Goal: Download file/media: Download file/media

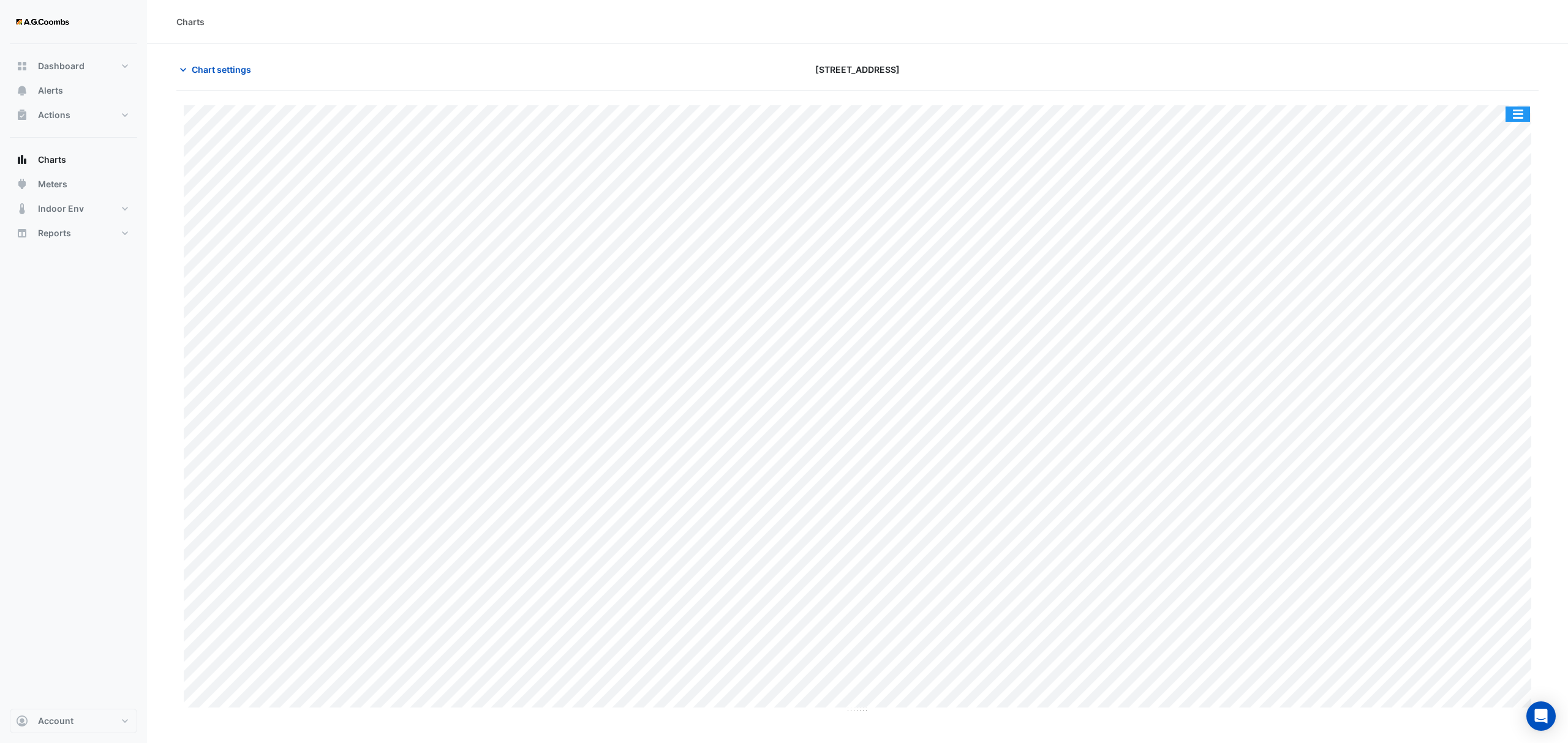
click at [1528, 120] on button "button" at bounding box center [1518, 114] width 25 height 15
click at [1505, 209] on div "Save as JPEG" at bounding box center [1494, 201] width 74 height 21
click at [1521, 112] on button "button" at bounding box center [1518, 114] width 25 height 15
click at [1500, 206] on div "Save as JPEG" at bounding box center [1494, 201] width 74 height 21
click at [1515, 116] on button "button" at bounding box center [1518, 114] width 25 height 15
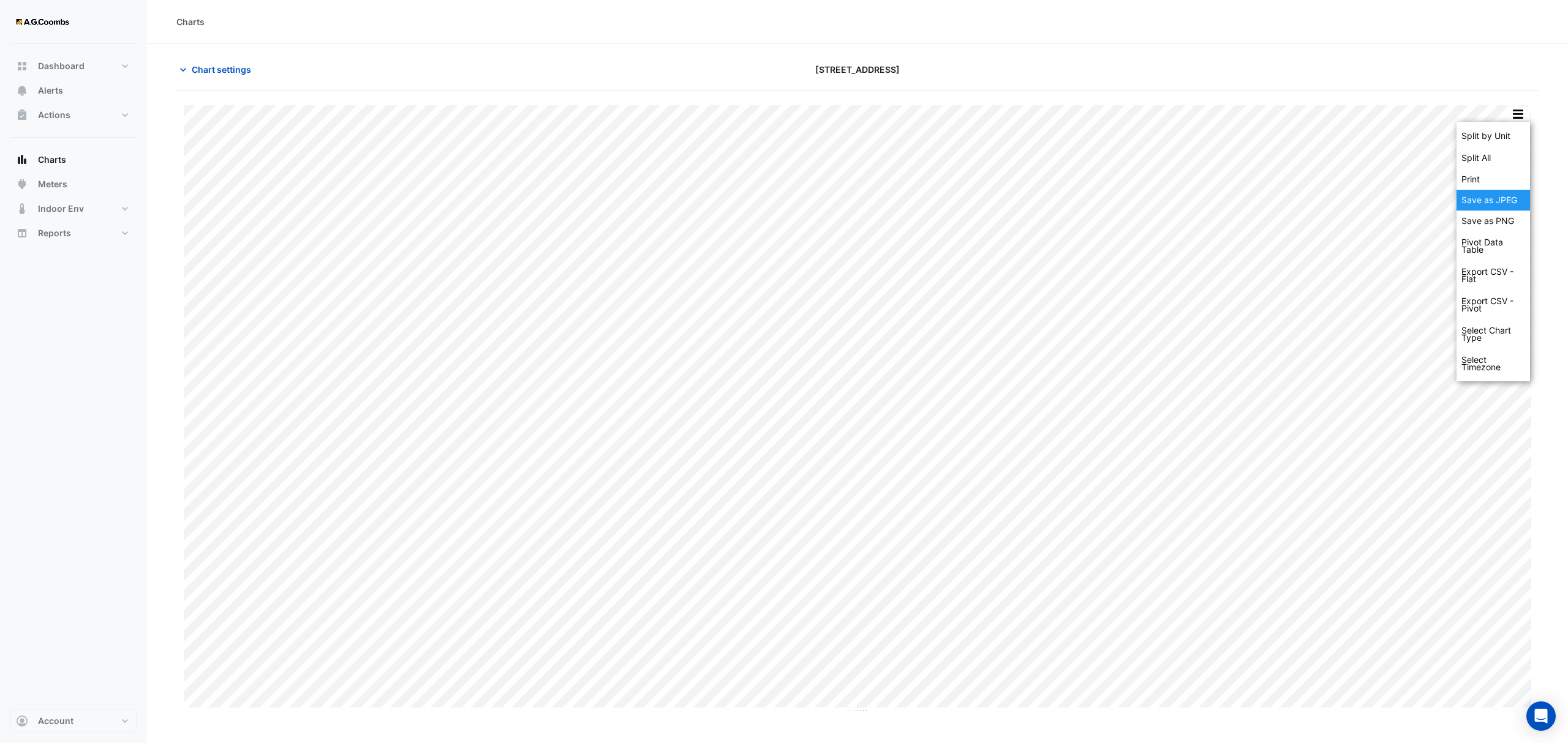
click at [1513, 203] on div "Save as JPEG" at bounding box center [1494, 201] width 74 height 21
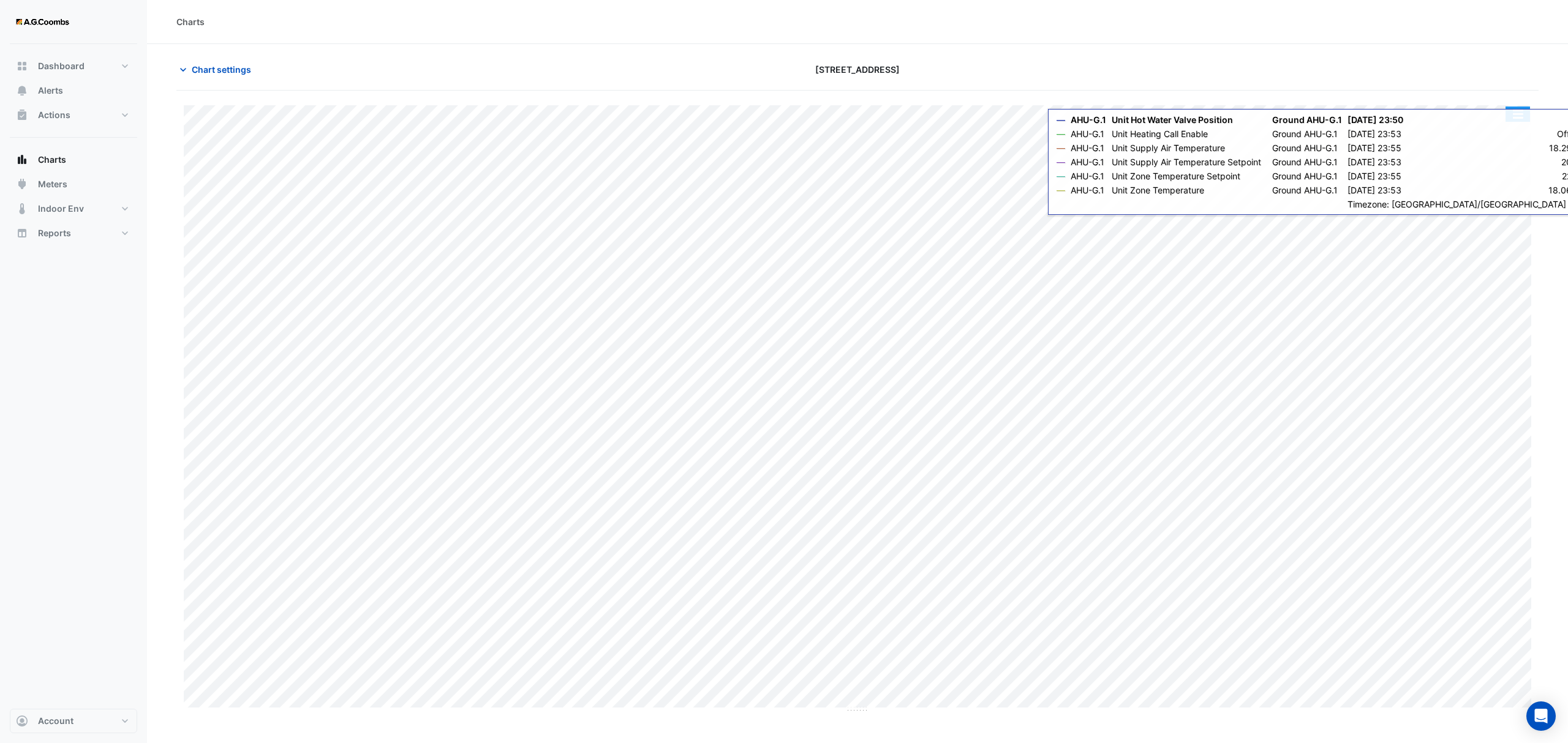
click at [1512, 118] on button "button" at bounding box center [1518, 114] width 25 height 15
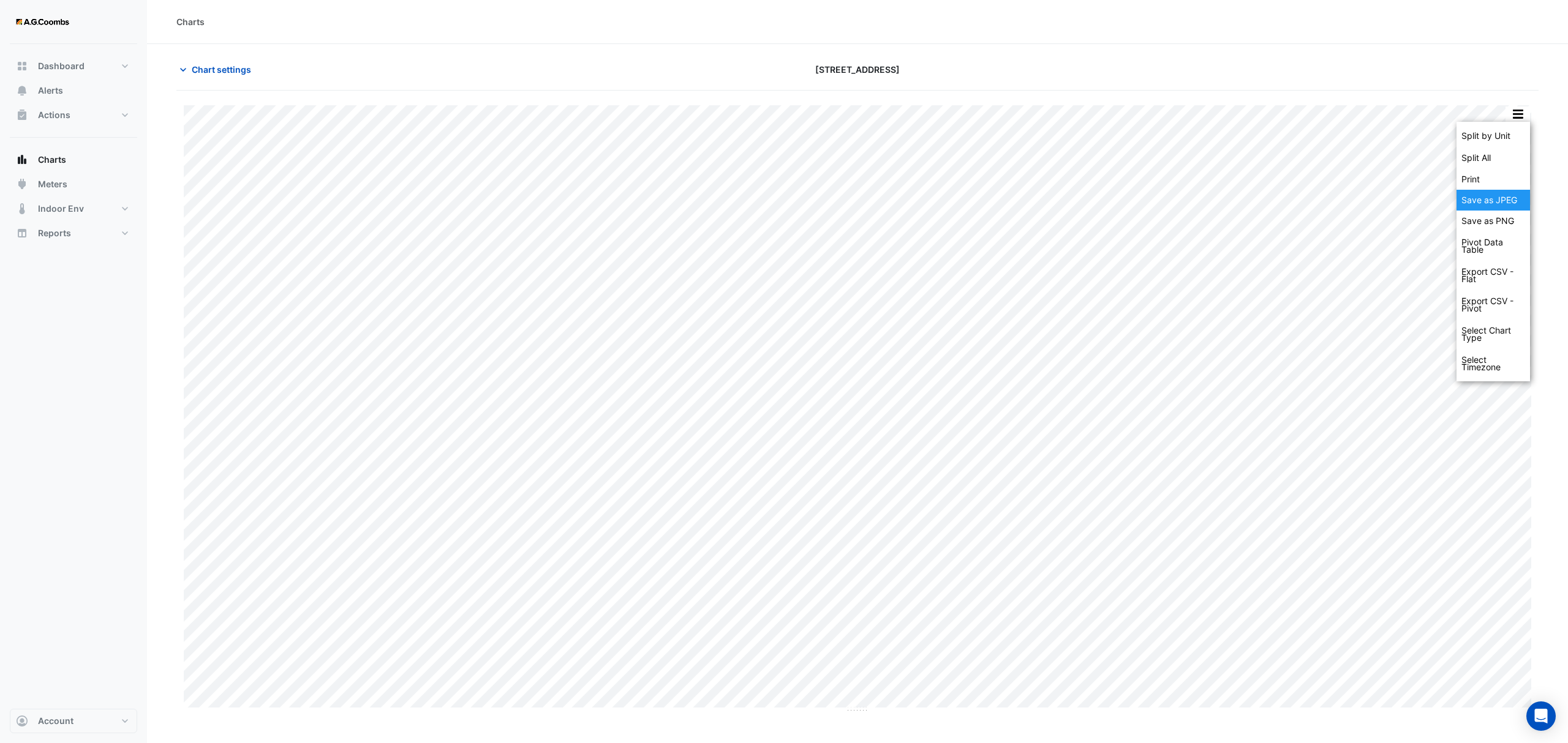
click at [1512, 197] on div "Save as JPEG" at bounding box center [1494, 201] width 74 height 21
click at [1514, 115] on button "button" at bounding box center [1518, 114] width 25 height 15
click at [1503, 198] on div "Save as JPEG" at bounding box center [1494, 201] width 74 height 21
click at [1528, 118] on button "button" at bounding box center [1518, 114] width 25 height 15
click at [1498, 200] on div "Save as JPEG" at bounding box center [1494, 201] width 74 height 21
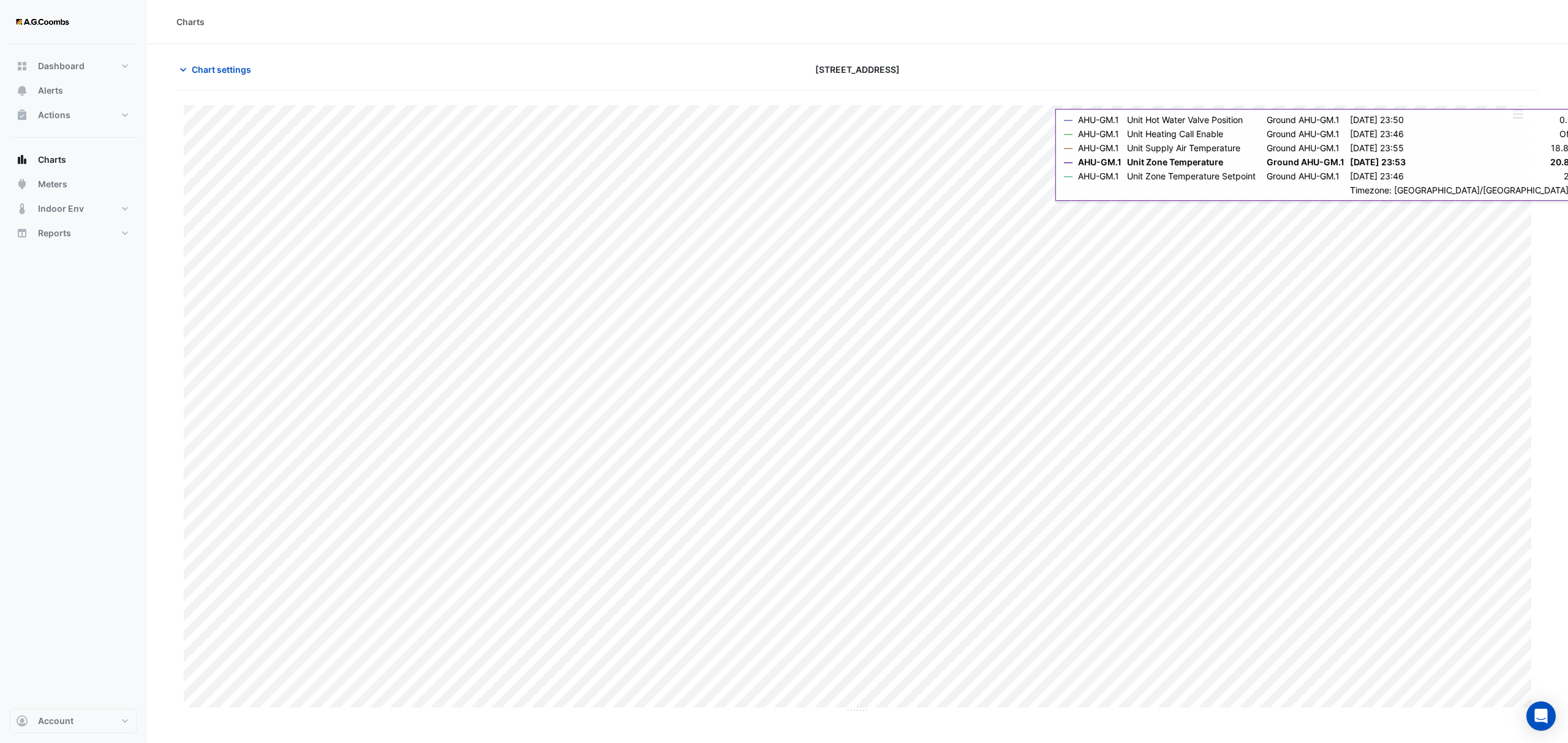
click at [1514, 116] on button "button" at bounding box center [1518, 114] width 25 height 15
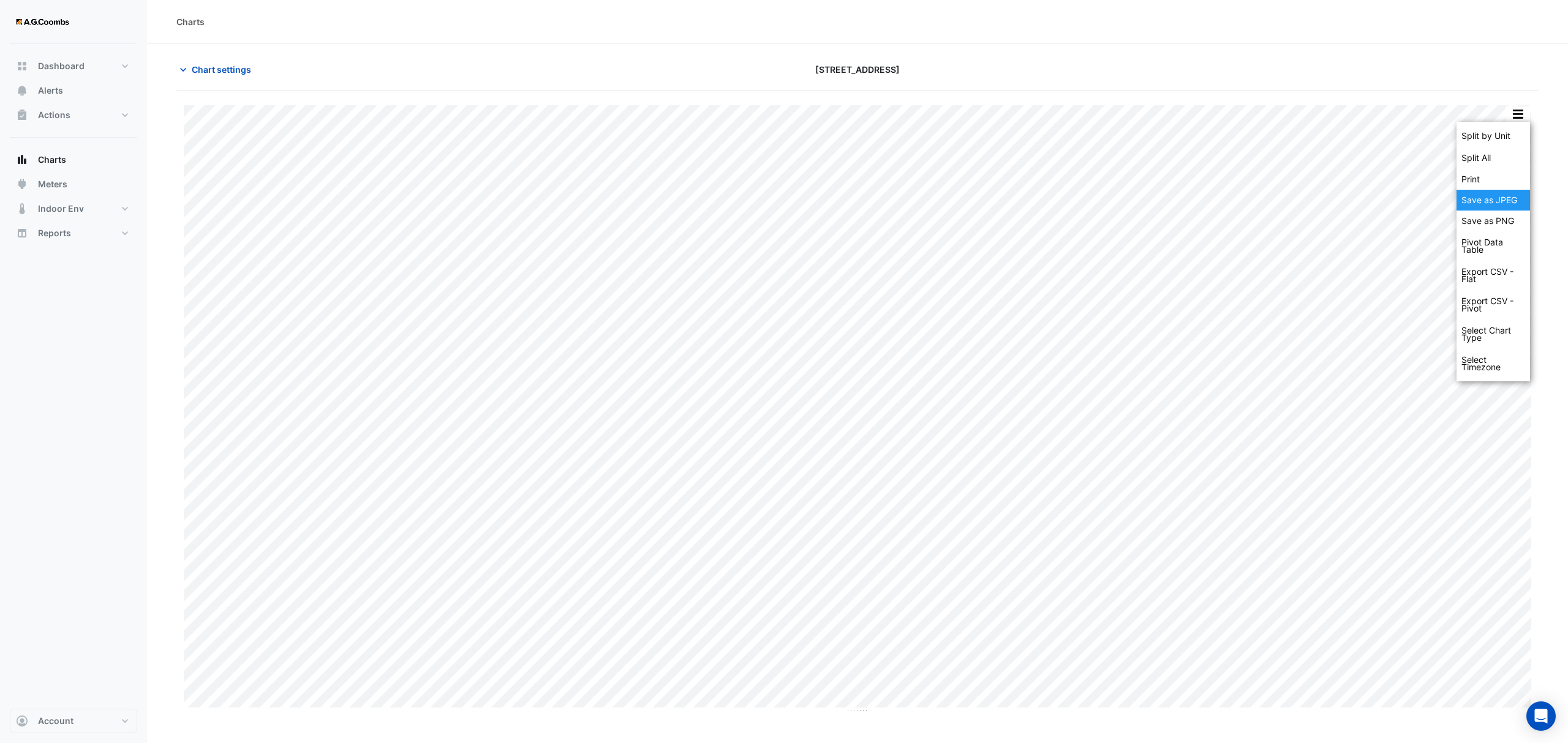
click at [1491, 201] on div "Save as JPEG" at bounding box center [1494, 201] width 74 height 21
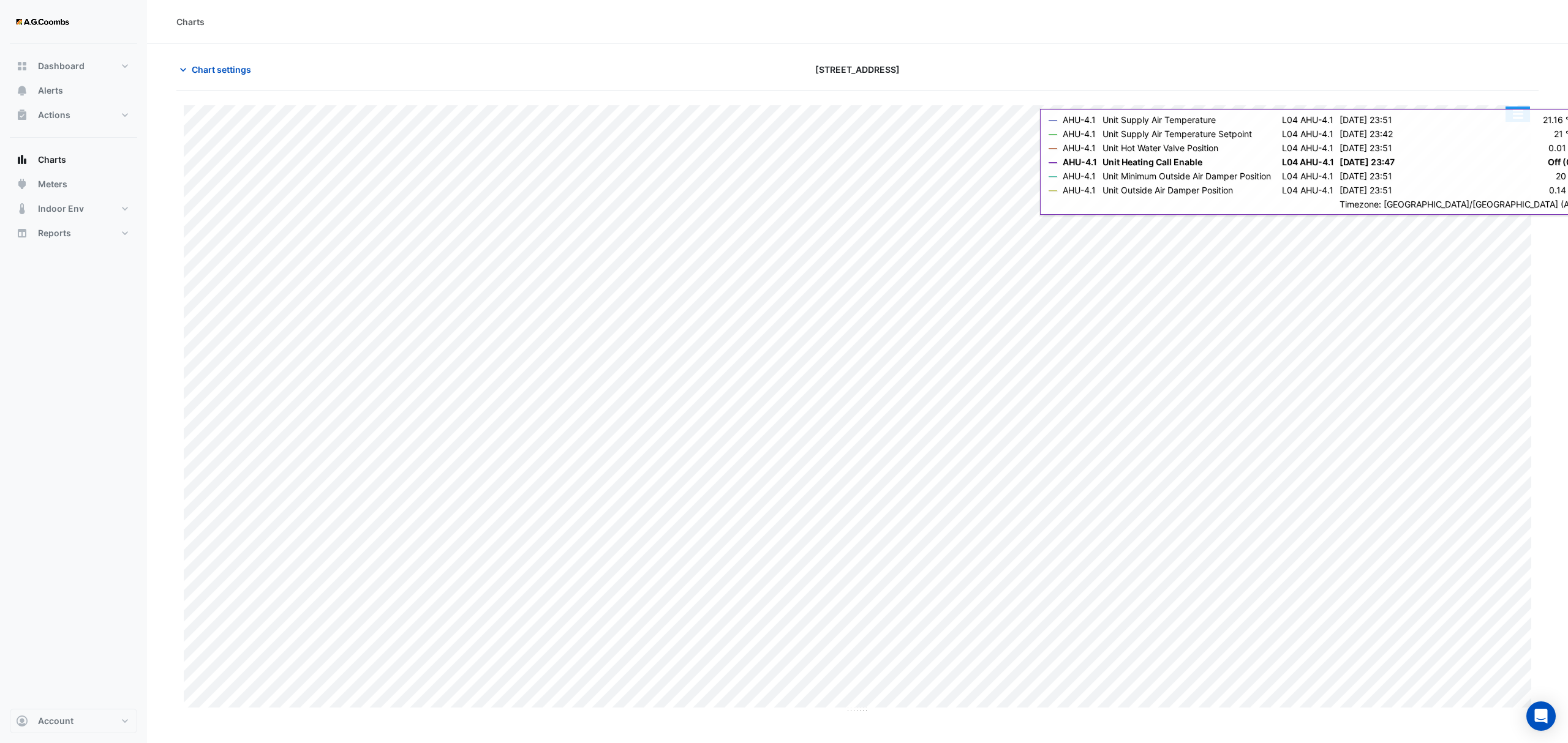
click at [1514, 120] on button "button" at bounding box center [1518, 114] width 25 height 15
click at [1509, 206] on div "Save as JPEG" at bounding box center [1494, 201] width 74 height 21
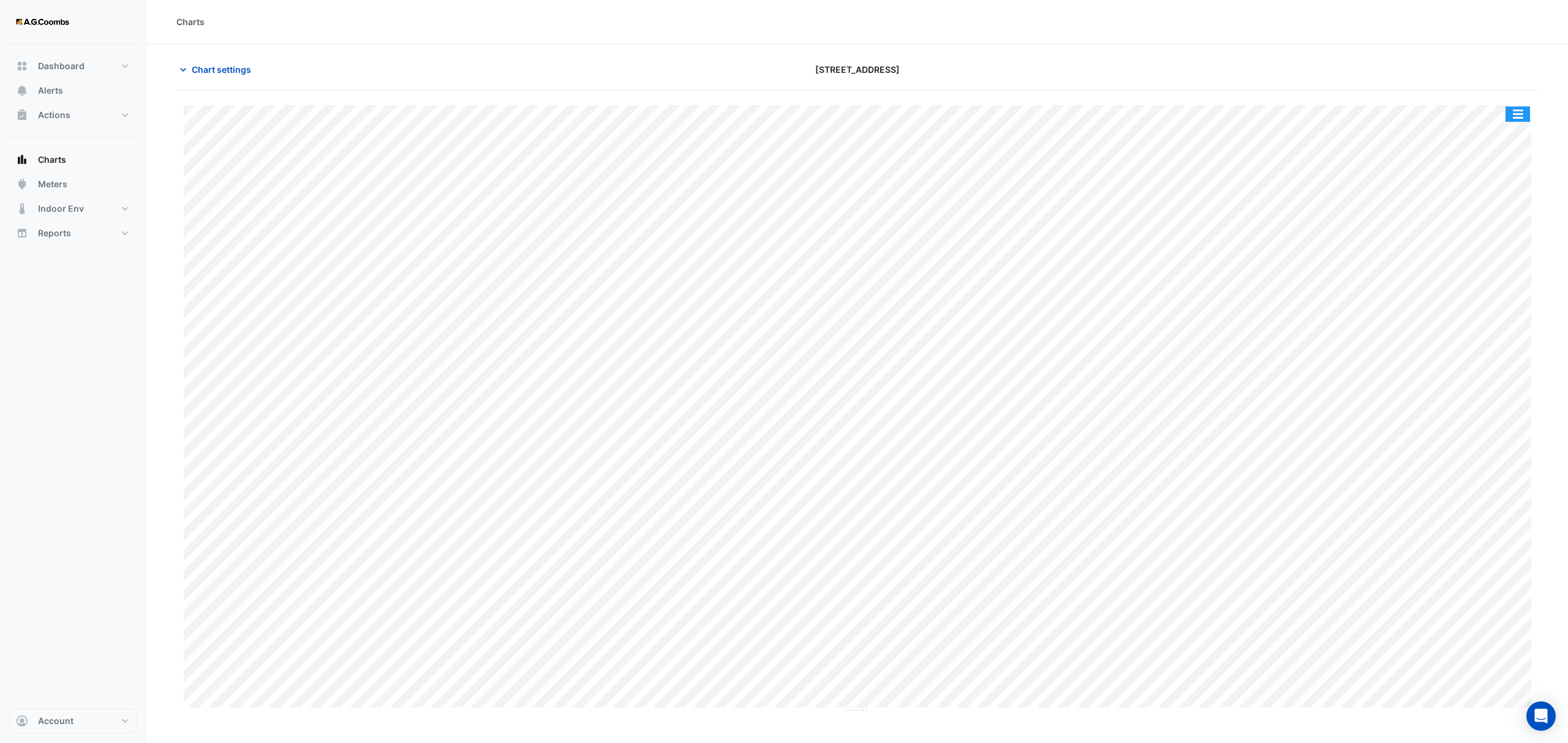
click at [1519, 116] on button "button" at bounding box center [1518, 114] width 25 height 15
click at [1500, 192] on div "Save as JPEG" at bounding box center [1494, 201] width 74 height 21
click at [1521, 120] on button "button" at bounding box center [1518, 114] width 25 height 15
click at [1506, 194] on div "Save as JPEG" at bounding box center [1494, 201] width 74 height 21
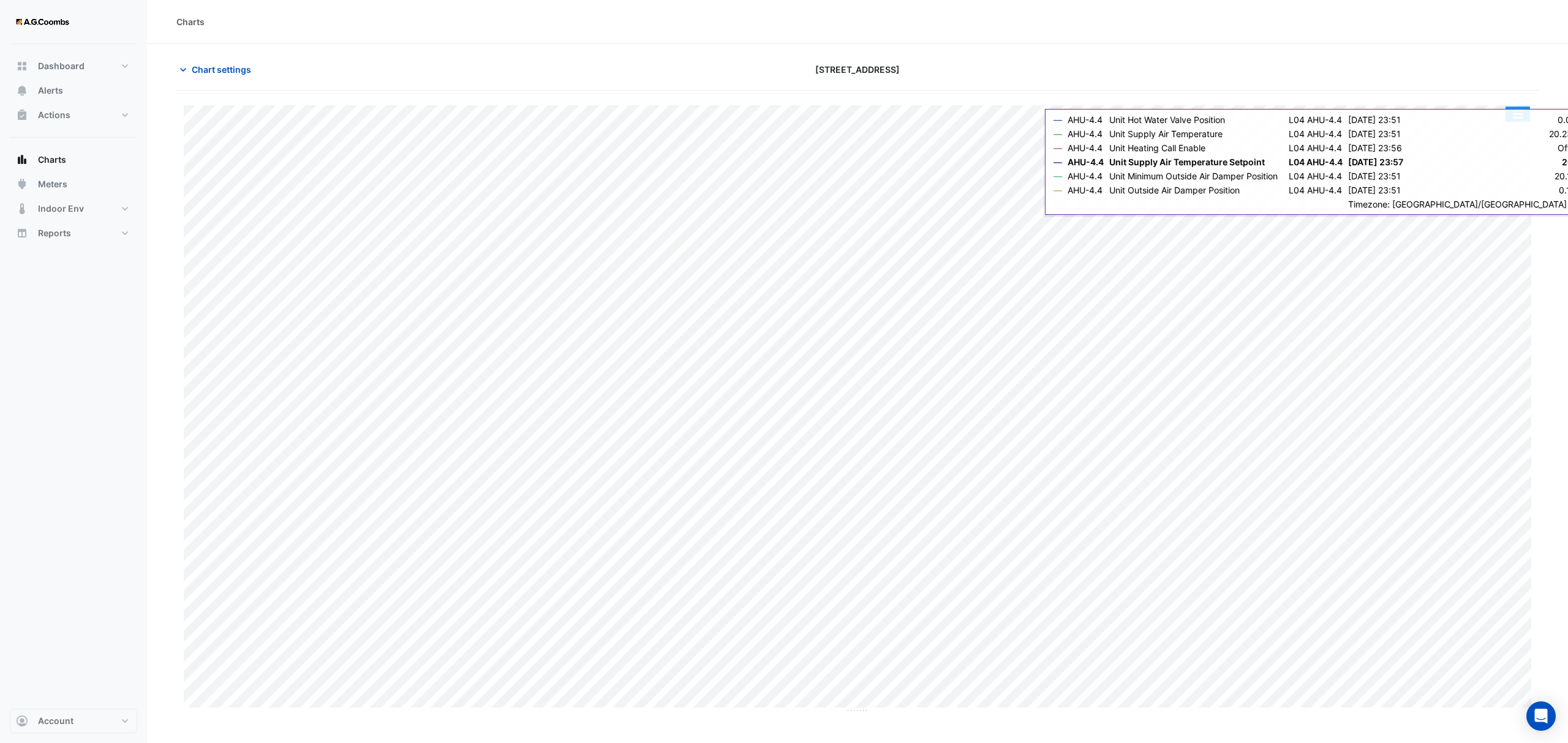
click at [1522, 115] on button "button" at bounding box center [1518, 114] width 25 height 15
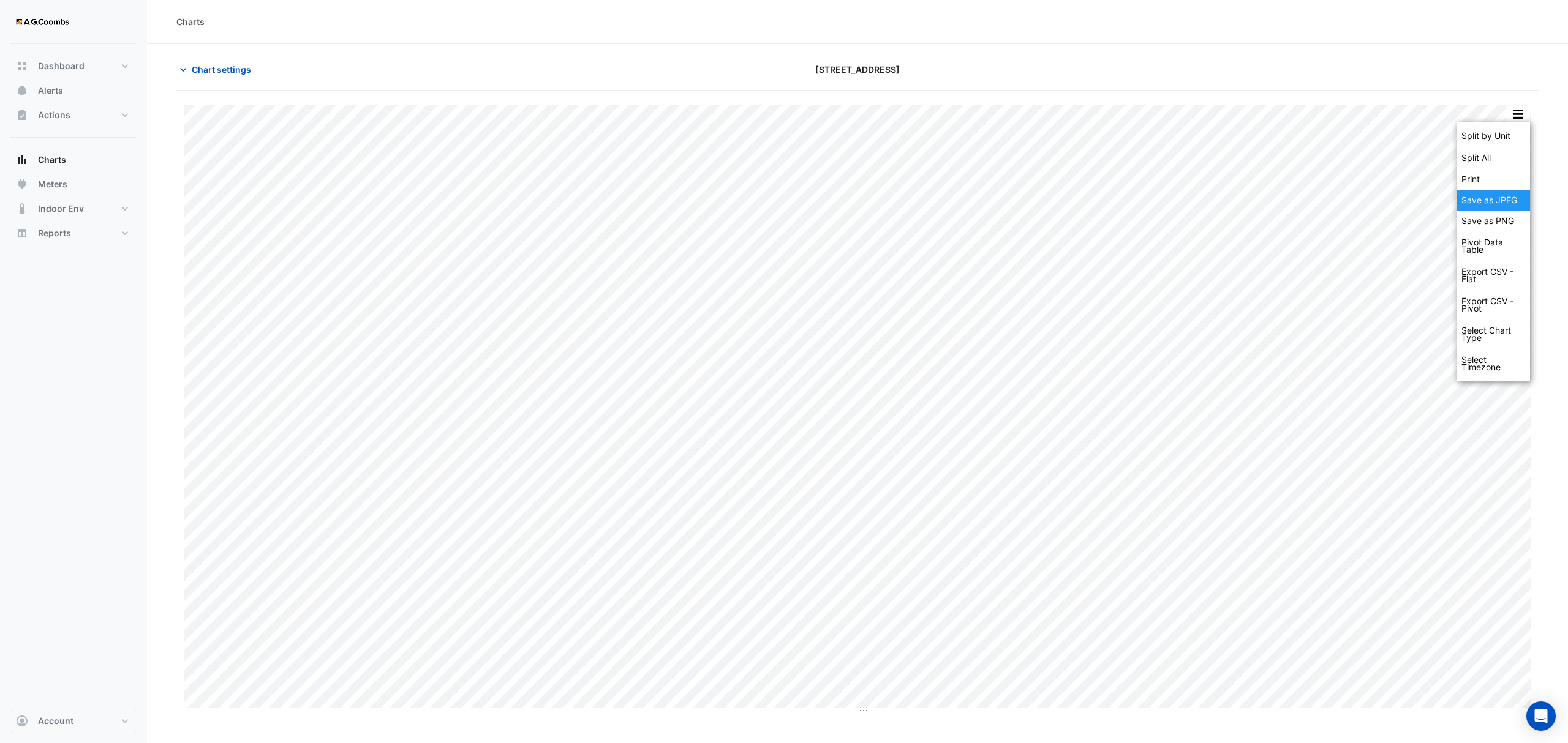
click at [1527, 197] on div "Save as JPEG" at bounding box center [1494, 201] width 74 height 21
click at [1509, 120] on button "button" at bounding box center [1518, 114] width 25 height 15
click at [1517, 192] on div "Save as JPEG" at bounding box center [1494, 201] width 74 height 21
click at [1520, 116] on button "button" at bounding box center [1518, 114] width 25 height 15
click at [1495, 201] on div "Save as JPEG" at bounding box center [1494, 201] width 74 height 21
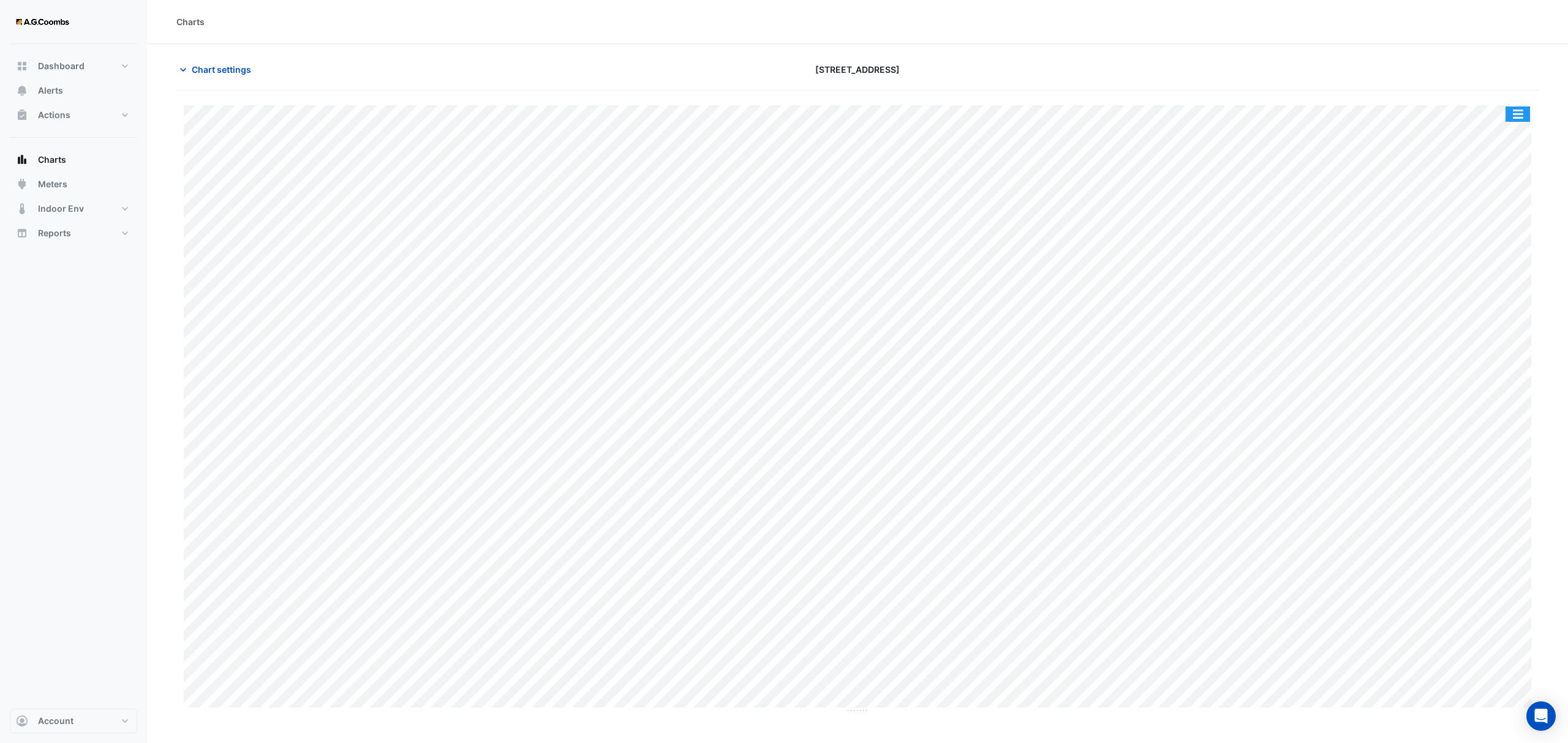
click at [1509, 112] on button "button" at bounding box center [1518, 114] width 25 height 15
click at [1508, 191] on div "Save as JPEG" at bounding box center [1494, 201] width 74 height 21
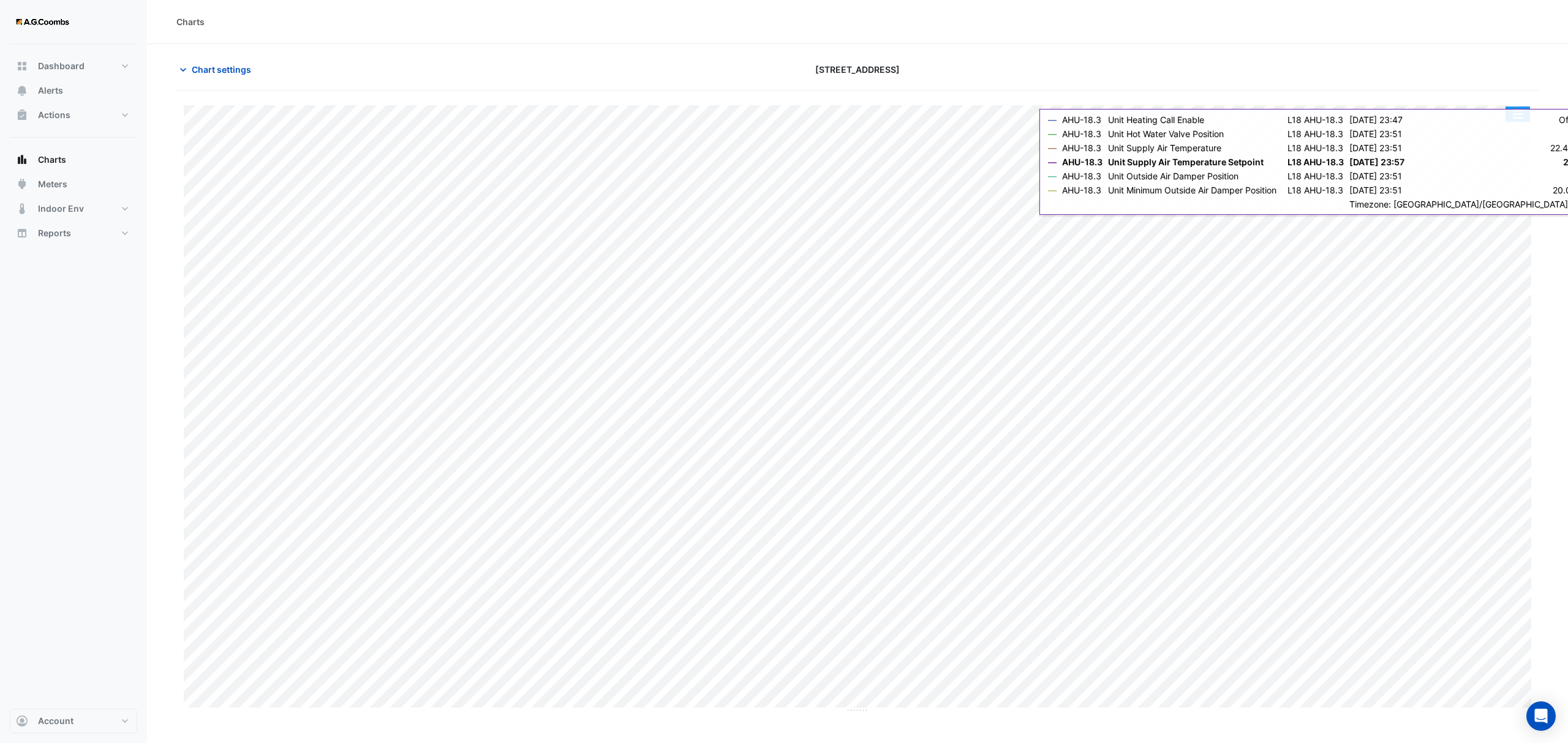
click at [1518, 107] on button "button" at bounding box center [1518, 114] width 25 height 15
click at [1528, 200] on div "Save as JPEG" at bounding box center [1494, 201] width 74 height 21
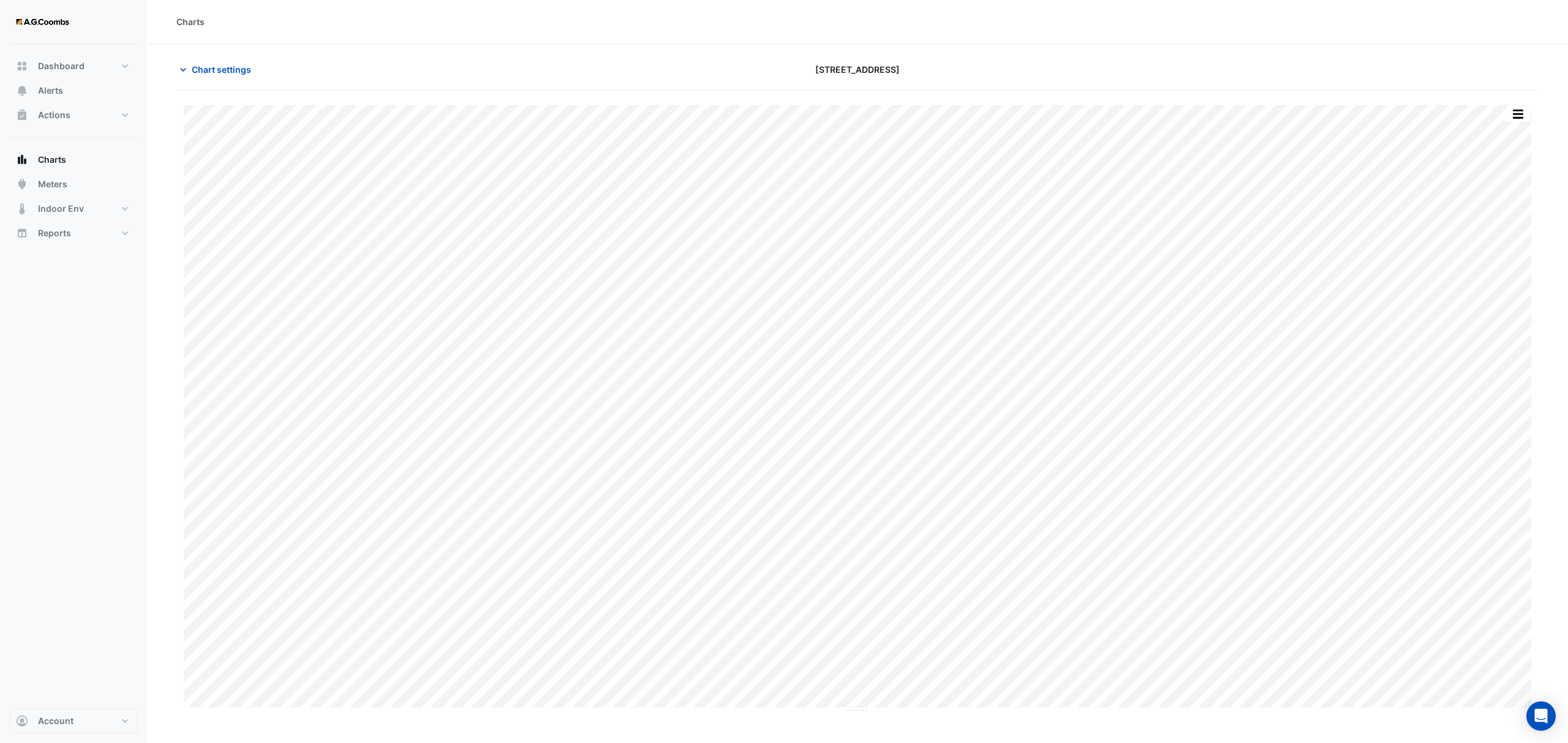
click at [1518, 114] on button "button" at bounding box center [1518, 114] width 25 height 15
click at [1501, 201] on div "Save as JPEG" at bounding box center [1494, 201] width 74 height 21
click at [1520, 116] on button "button" at bounding box center [1518, 114] width 25 height 15
click at [1505, 205] on div "Save as JPEG" at bounding box center [1494, 201] width 74 height 21
click at [1513, 119] on button "button" at bounding box center [1518, 114] width 25 height 15
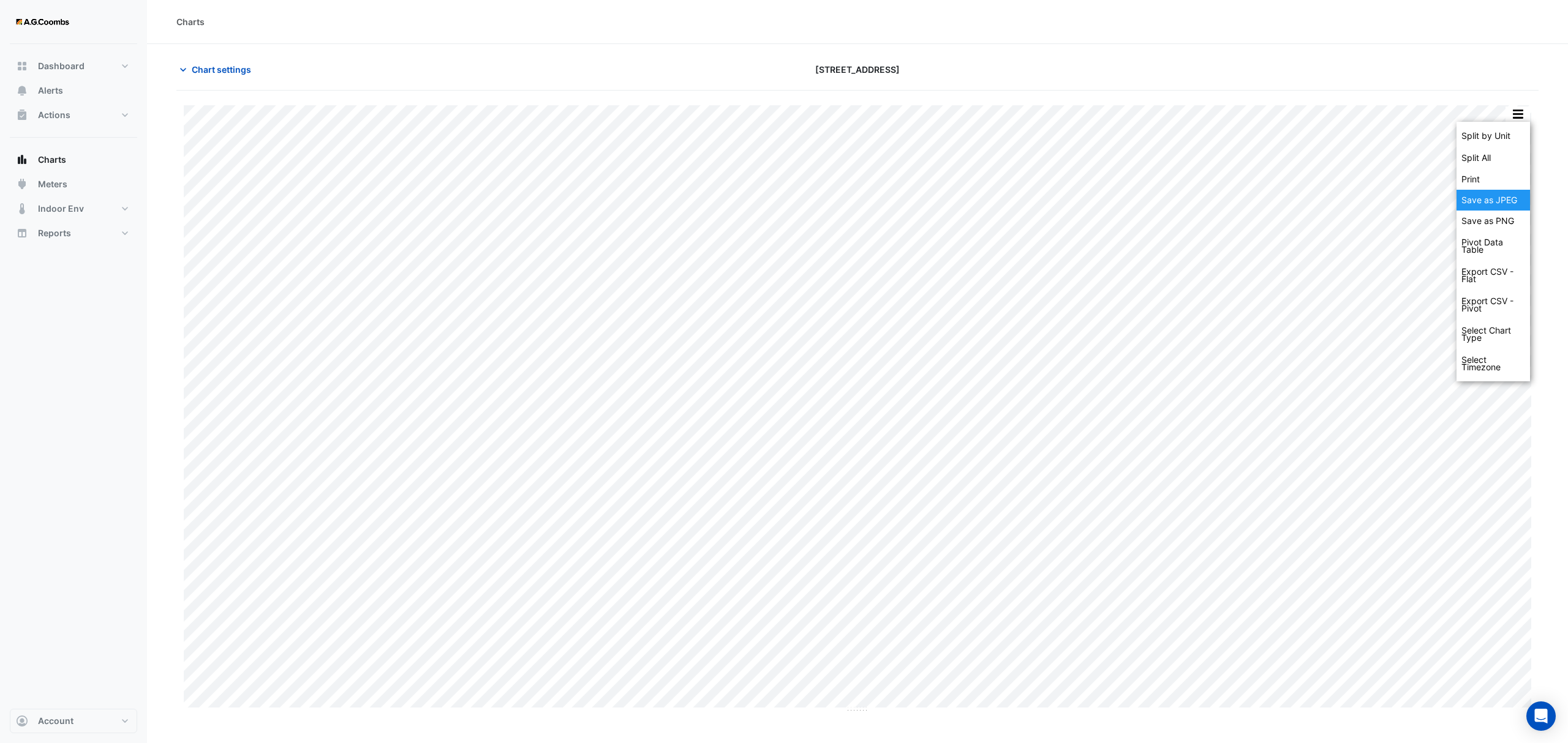
click at [1518, 199] on div "Save as JPEG" at bounding box center [1494, 201] width 74 height 21
click at [1527, 118] on button "button" at bounding box center [1518, 114] width 25 height 15
click at [1518, 200] on div "Save as JPEG" at bounding box center [1494, 201] width 74 height 21
click at [1525, 118] on button "button" at bounding box center [1518, 114] width 25 height 15
click at [1513, 197] on div "Save as JPEG" at bounding box center [1494, 201] width 74 height 21
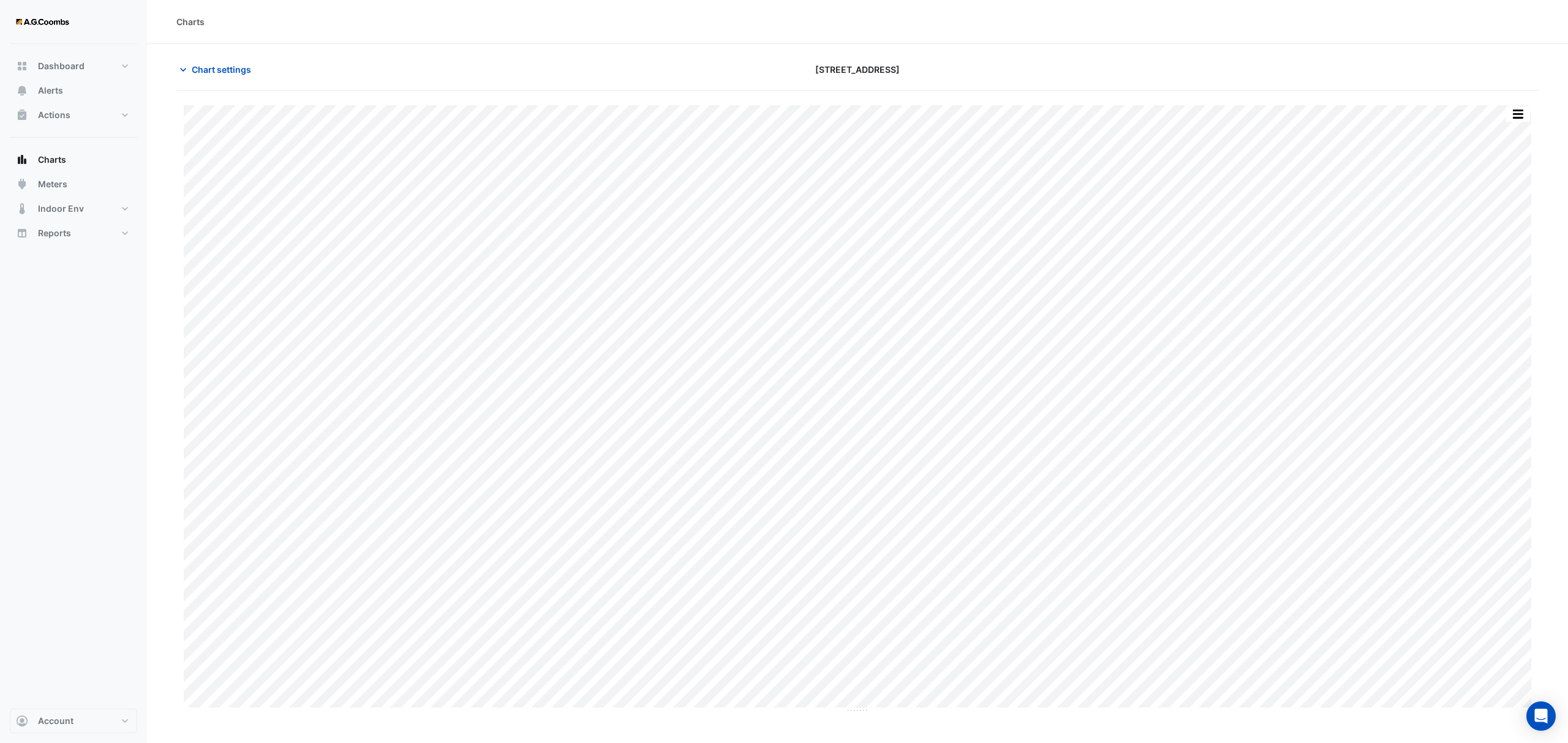
click at [1520, 104] on div "Split by Equip Split All Print Save as JPEG Save as PNG Pivot Data Table Export…" at bounding box center [857, 402] width 1362 height 623
click at [1527, 112] on button "button" at bounding box center [1518, 114] width 25 height 15
click at [1512, 203] on div "Save as JPEG" at bounding box center [1494, 201] width 74 height 21
drag, startPoint x: 235, startPoint y: 71, endPoint x: 307, endPoint y: 152, distance: 108.4
click at [235, 71] on span "Chart settings" at bounding box center [222, 70] width 59 height 13
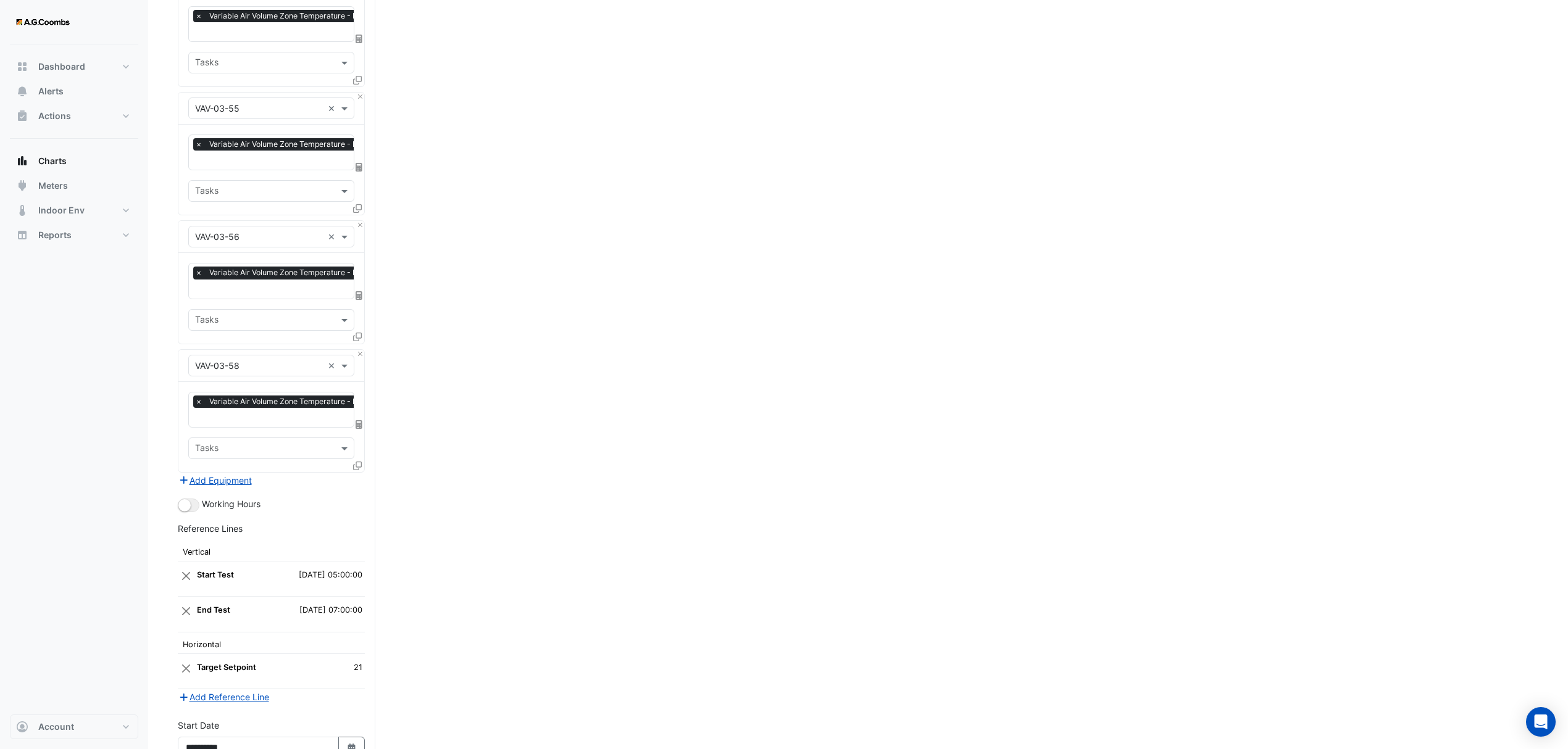
scroll to position [7444, 0]
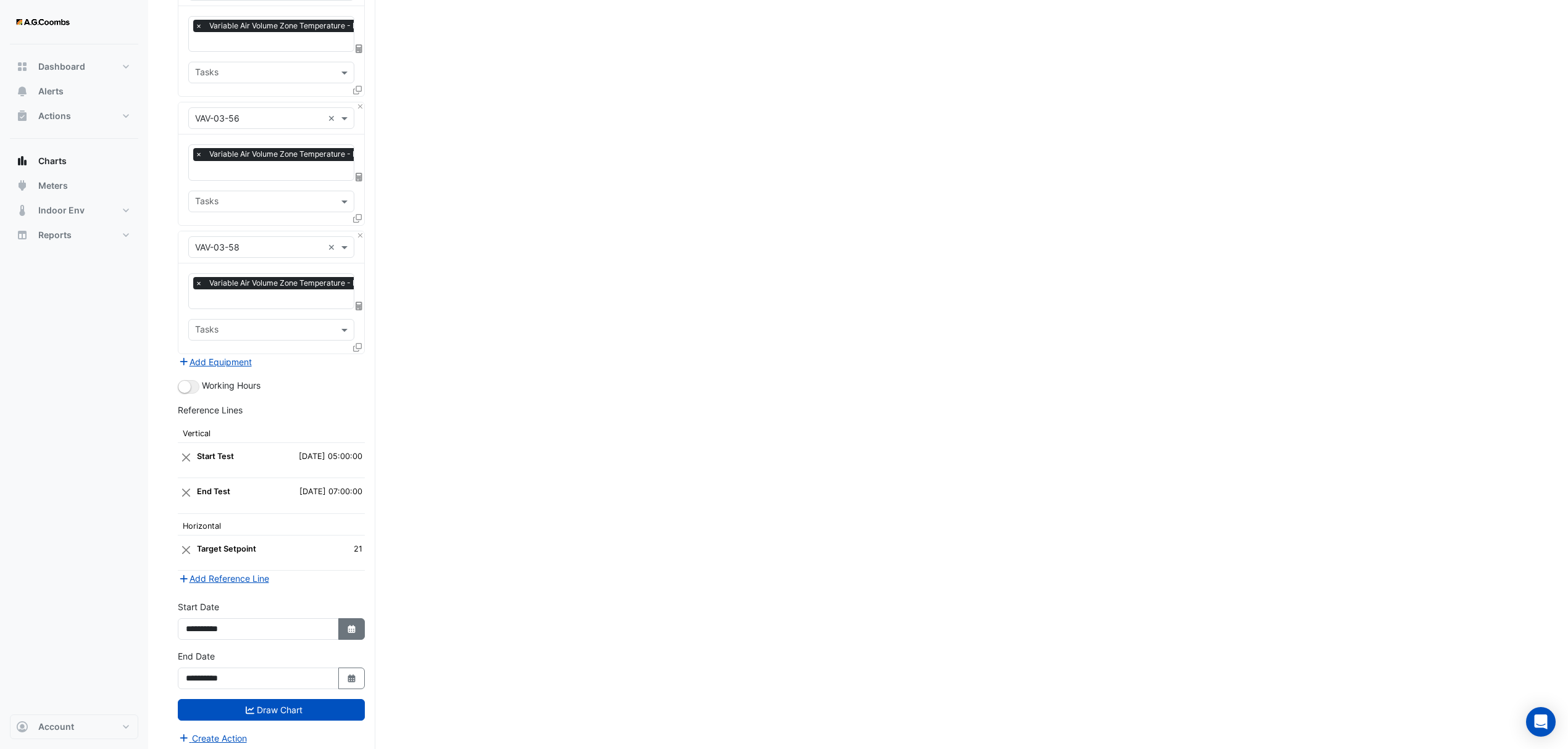
click at [348, 626] on fa-icon "Select Date" at bounding box center [352, 628] width 11 height 11
select select "*"
select select "****"
click at [218, 537] on div "16" at bounding box center [218, 538] width 19 height 19
type input "**********"
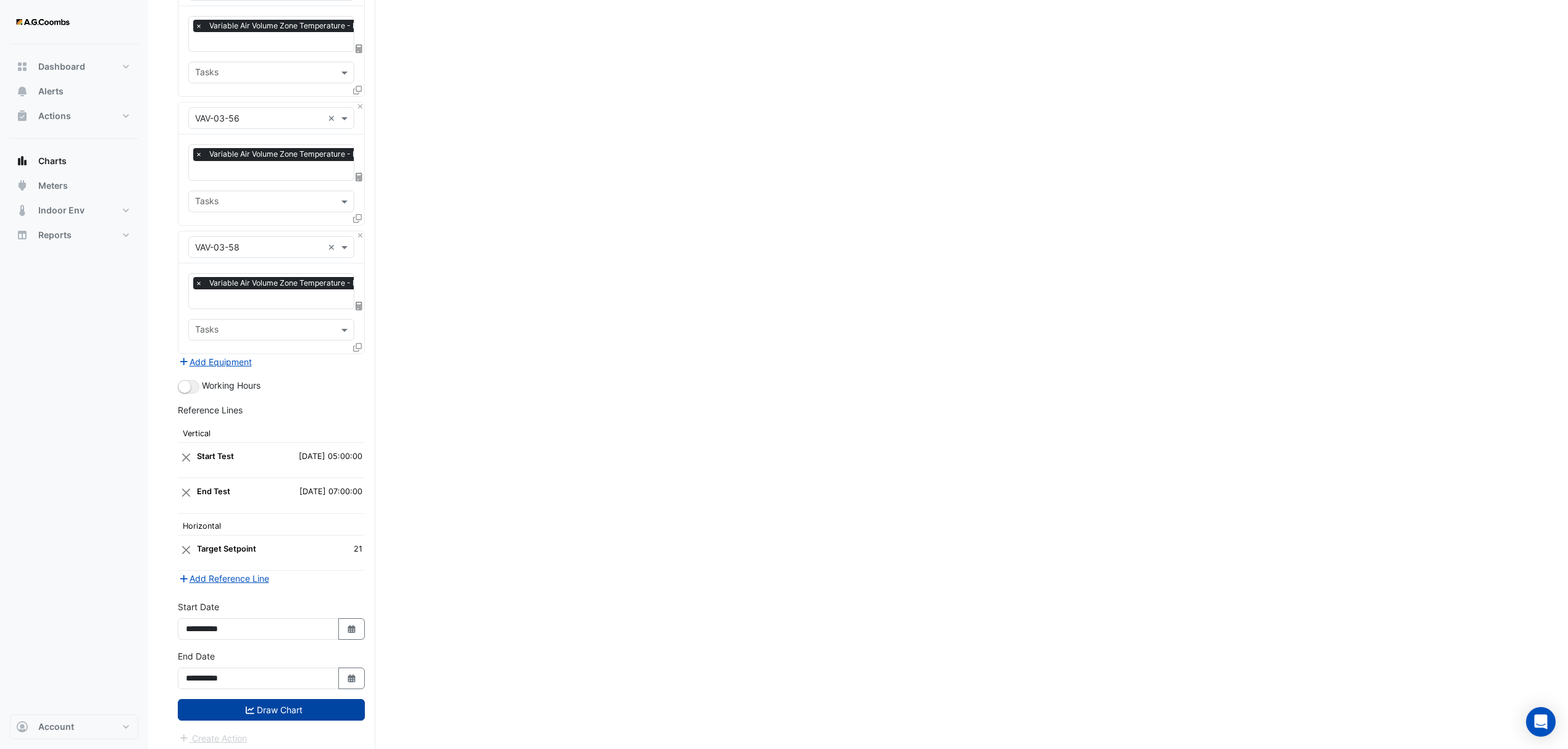
click at [213, 702] on button "Draw Chart" at bounding box center [271, 710] width 187 height 22
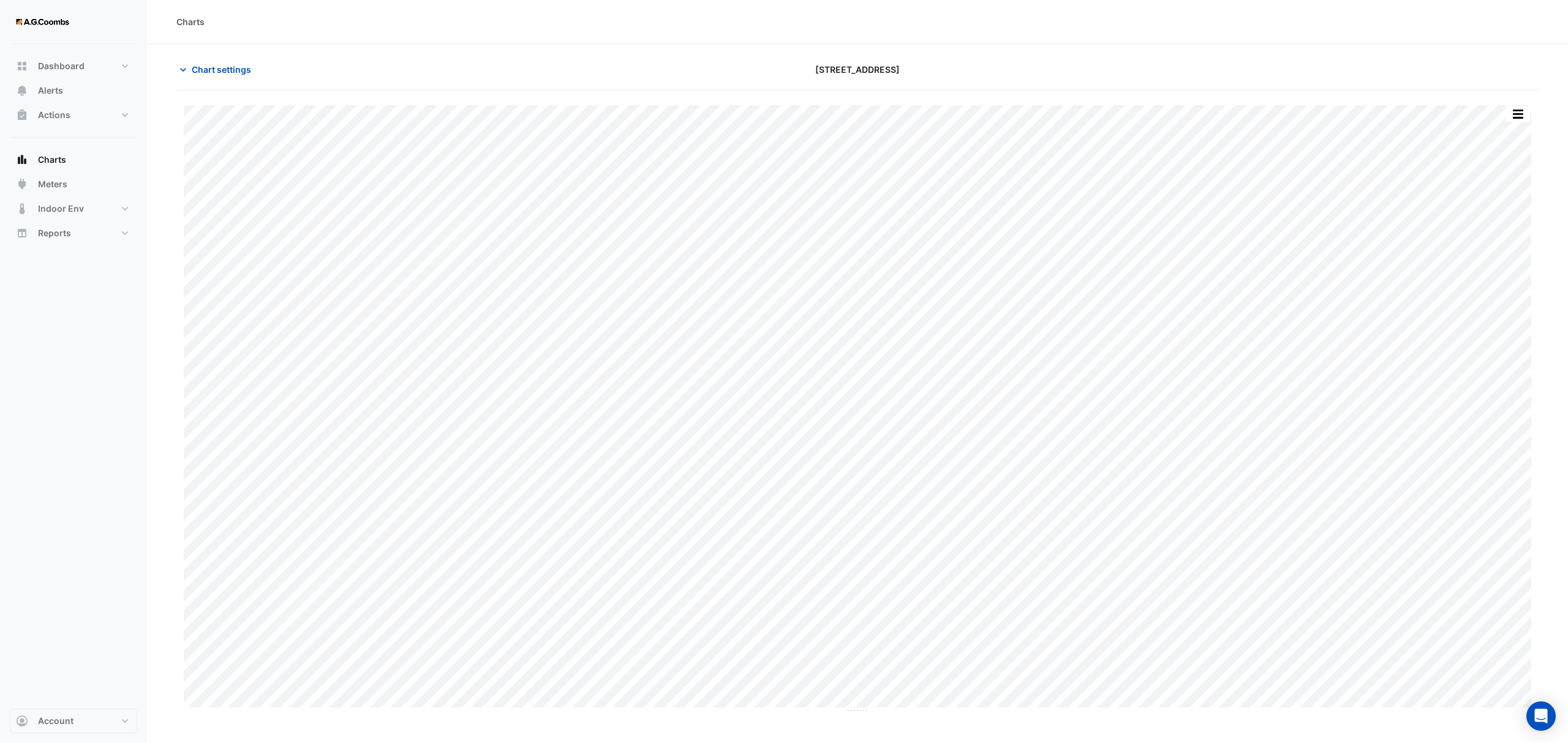
click at [1517, 123] on div "Split by Equip Split All Print Save as JPEG Save as PNG Pivot Data Table Export…" at bounding box center [1518, 114] width 26 height 17
click at [1520, 114] on button "button" at bounding box center [1518, 114] width 25 height 15
click at [1517, 203] on div "Save as JPEG" at bounding box center [1494, 201] width 74 height 21
click at [1527, 116] on button "button" at bounding box center [1518, 114] width 25 height 15
click at [1509, 203] on div "Save as JPEG" at bounding box center [1494, 201] width 74 height 21
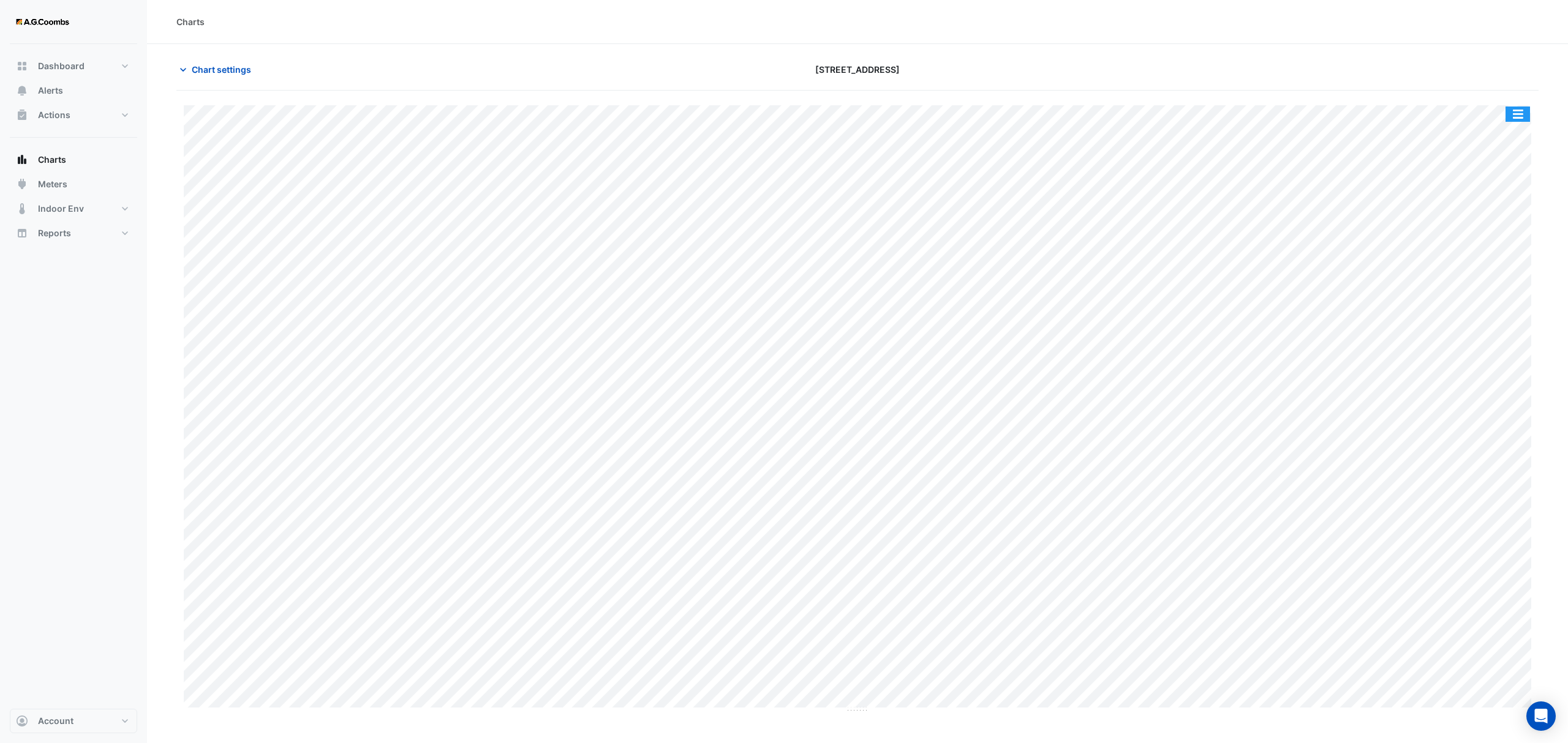
click at [1519, 114] on button "button" at bounding box center [1518, 114] width 25 height 15
click at [1513, 189] on div "Print" at bounding box center [1494, 180] width 74 height 21
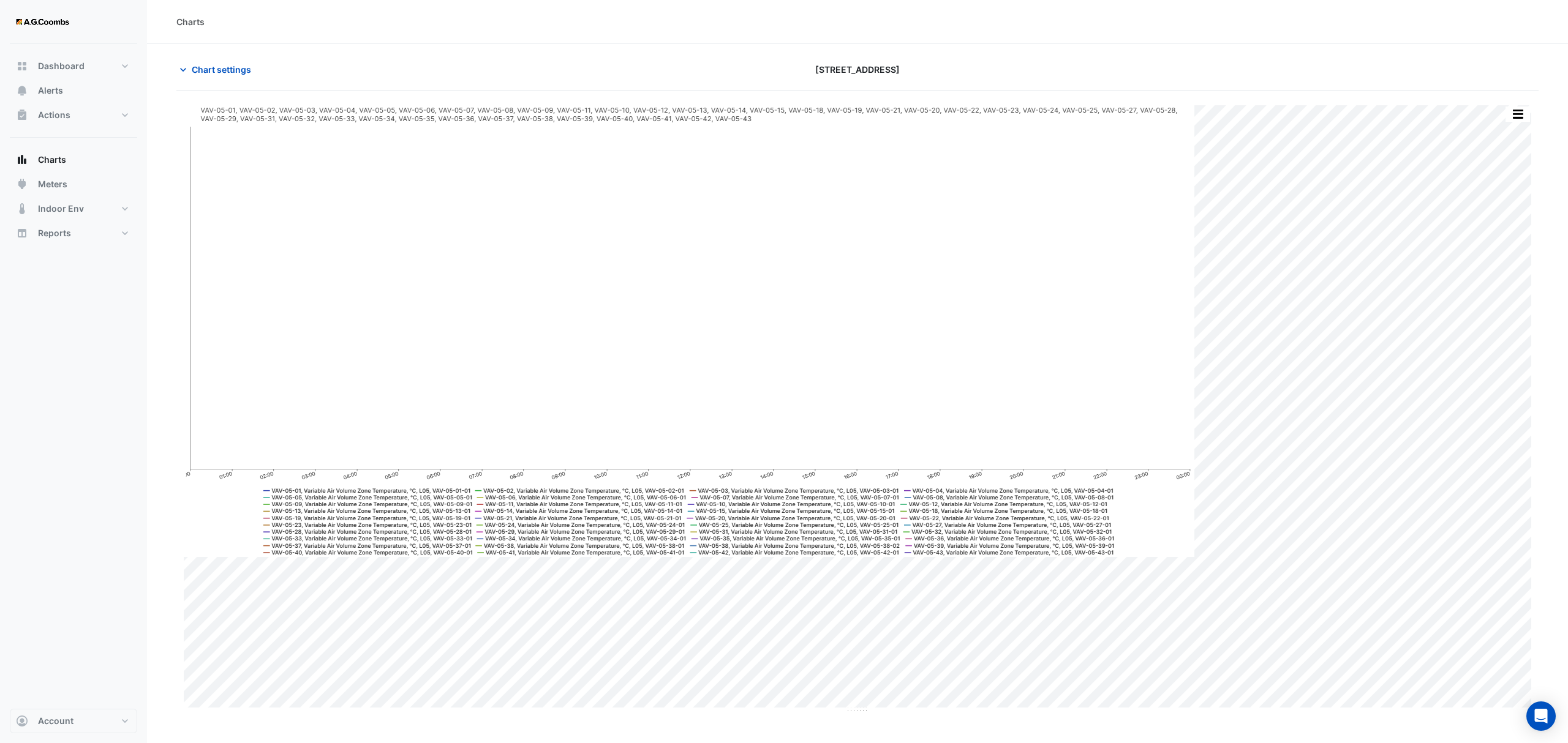
drag, startPoint x: 1519, startPoint y: 122, endPoint x: 1724, endPoint y: 267, distance: 251.1
click at [1519, 122] on body at bounding box center [857, 332] width 1348 height 454
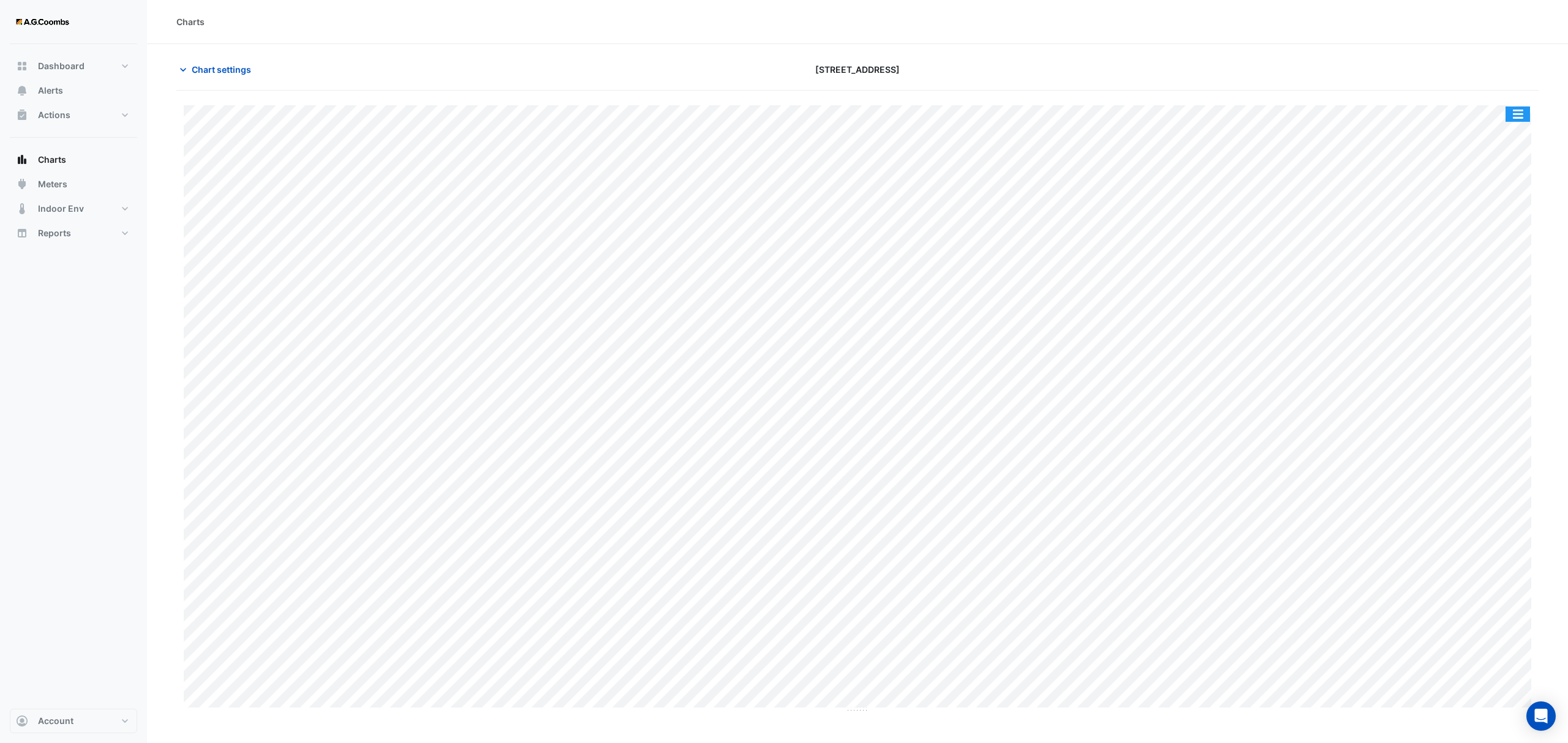
click at [1522, 114] on button "button" at bounding box center [1518, 114] width 25 height 15
click at [1502, 196] on div "Save as JPEG" at bounding box center [1494, 201] width 74 height 21
click at [1522, 109] on button "button" at bounding box center [1518, 114] width 25 height 15
click at [1485, 201] on div "Save as JPEG" at bounding box center [1494, 201] width 74 height 21
drag, startPoint x: 1523, startPoint y: 112, endPoint x: 1527, endPoint y: 120, distance: 8.9
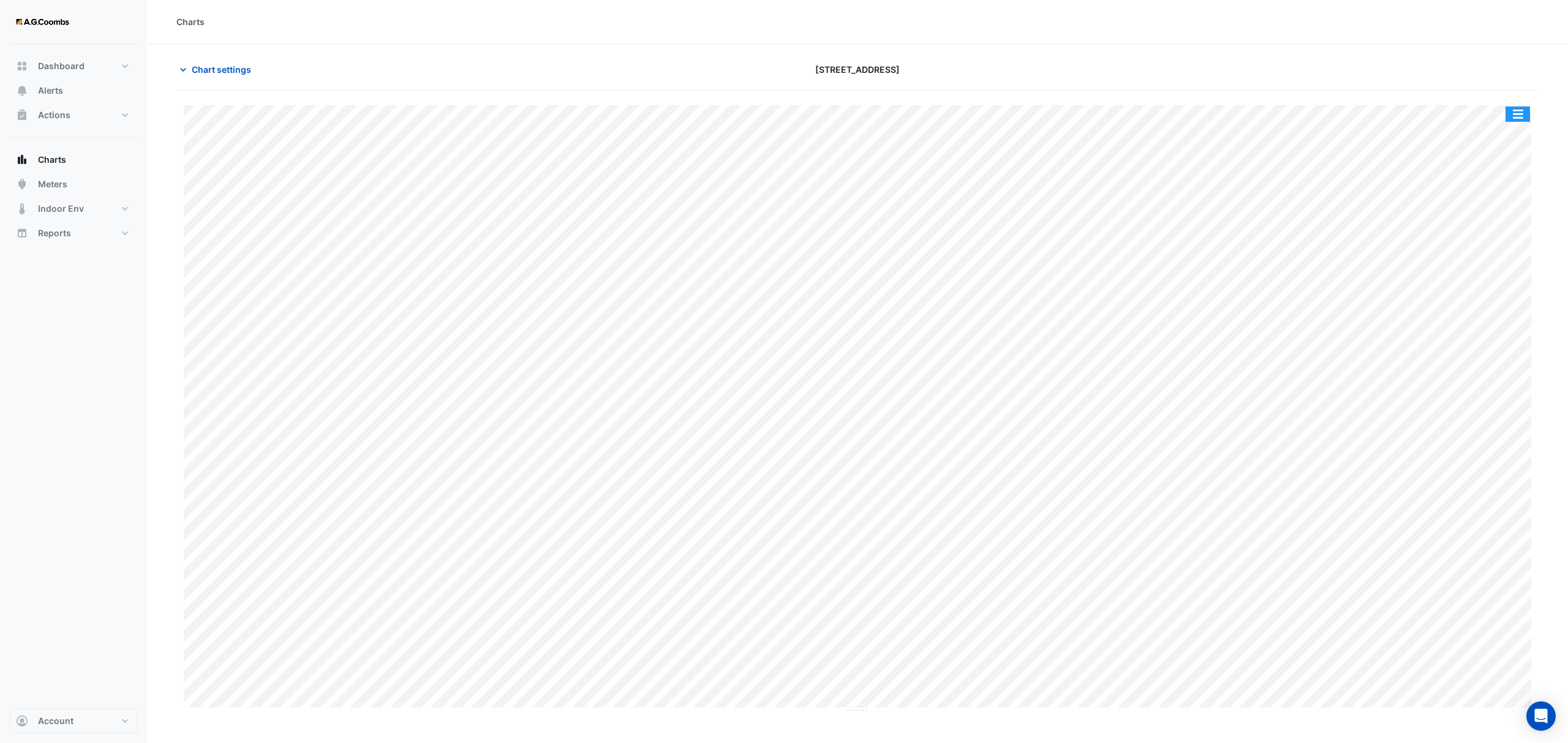
click at [1523, 112] on button "button" at bounding box center [1518, 114] width 25 height 15
click at [1521, 198] on div "Save as JPEG" at bounding box center [1494, 201] width 74 height 21
click at [1525, 114] on button "button" at bounding box center [1518, 114] width 25 height 15
click at [1506, 205] on div "Save as JPEG" at bounding box center [1494, 201] width 74 height 21
drag, startPoint x: 1511, startPoint y: 121, endPoint x: 1547, endPoint y: 154, distance: 48.8
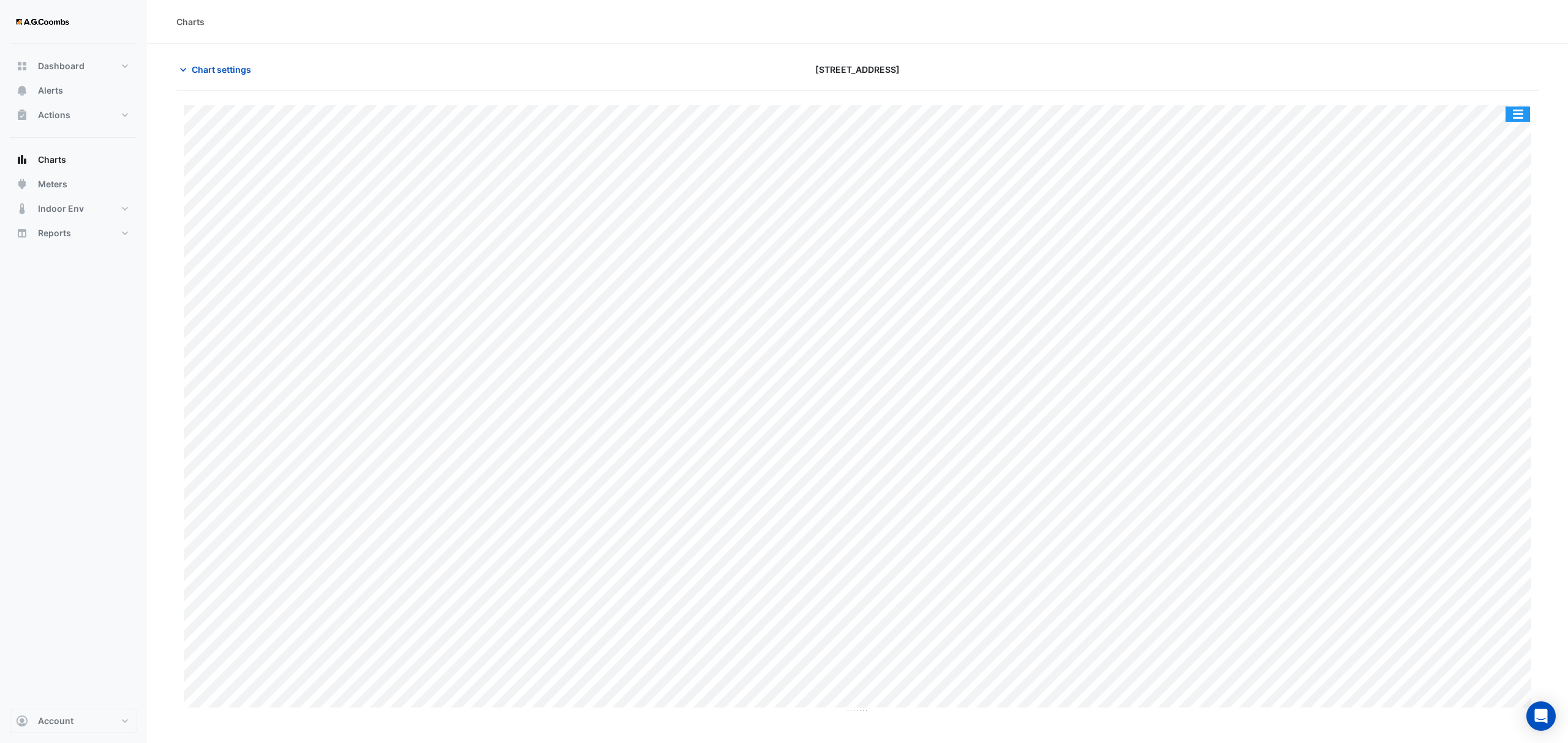
click at [1511, 121] on button "button" at bounding box center [1518, 114] width 25 height 15
click at [1513, 195] on div "Save as JPEG" at bounding box center [1494, 201] width 74 height 21
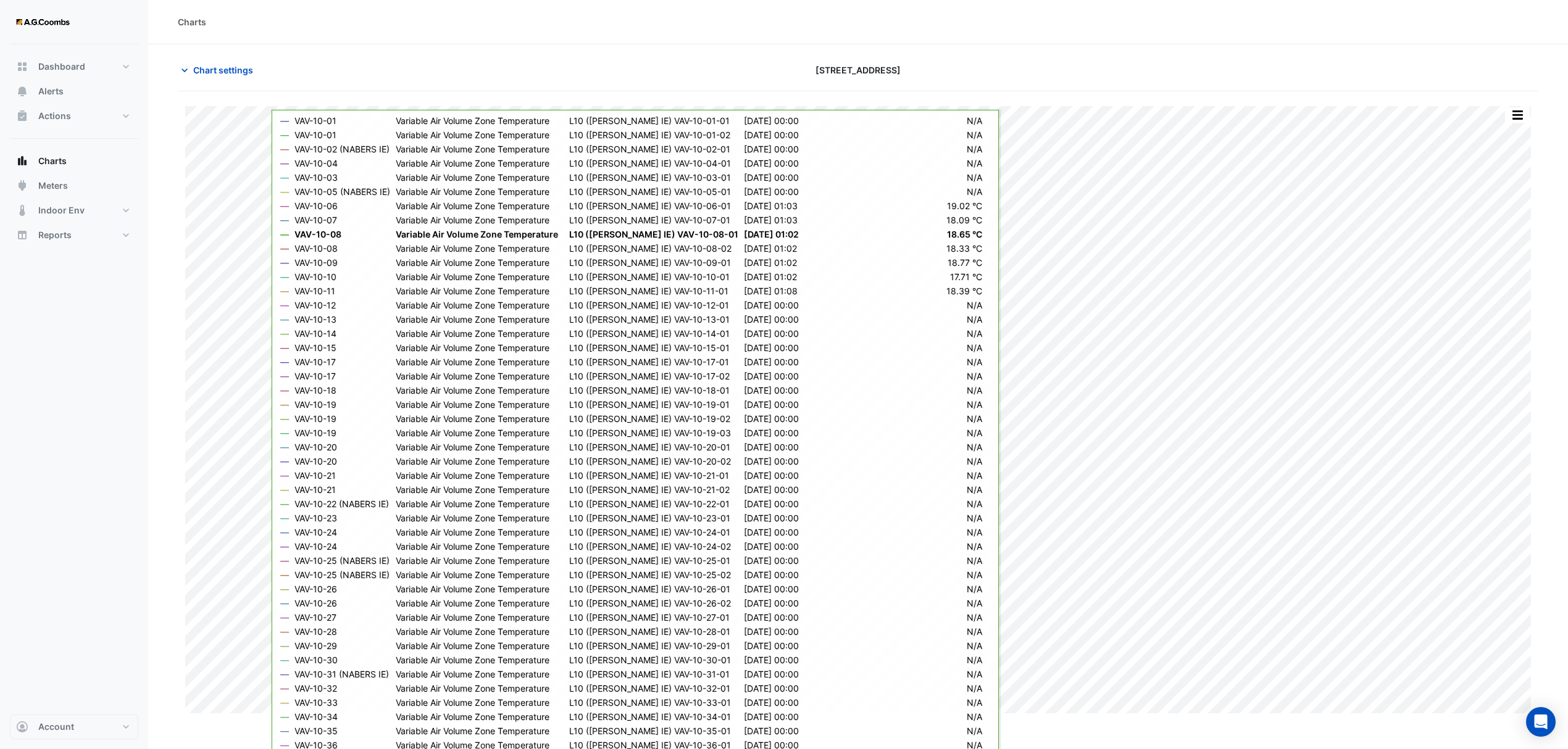
drag, startPoint x: 176, startPoint y: 110, endPoint x: 184, endPoint y: 275, distance: 165.2
click at [176, 110] on section "Chart settings [STREET_ADDRESS] Split by Equip Split All Print Save as JPEG Sav…" at bounding box center [858, 382] width 1420 height 675
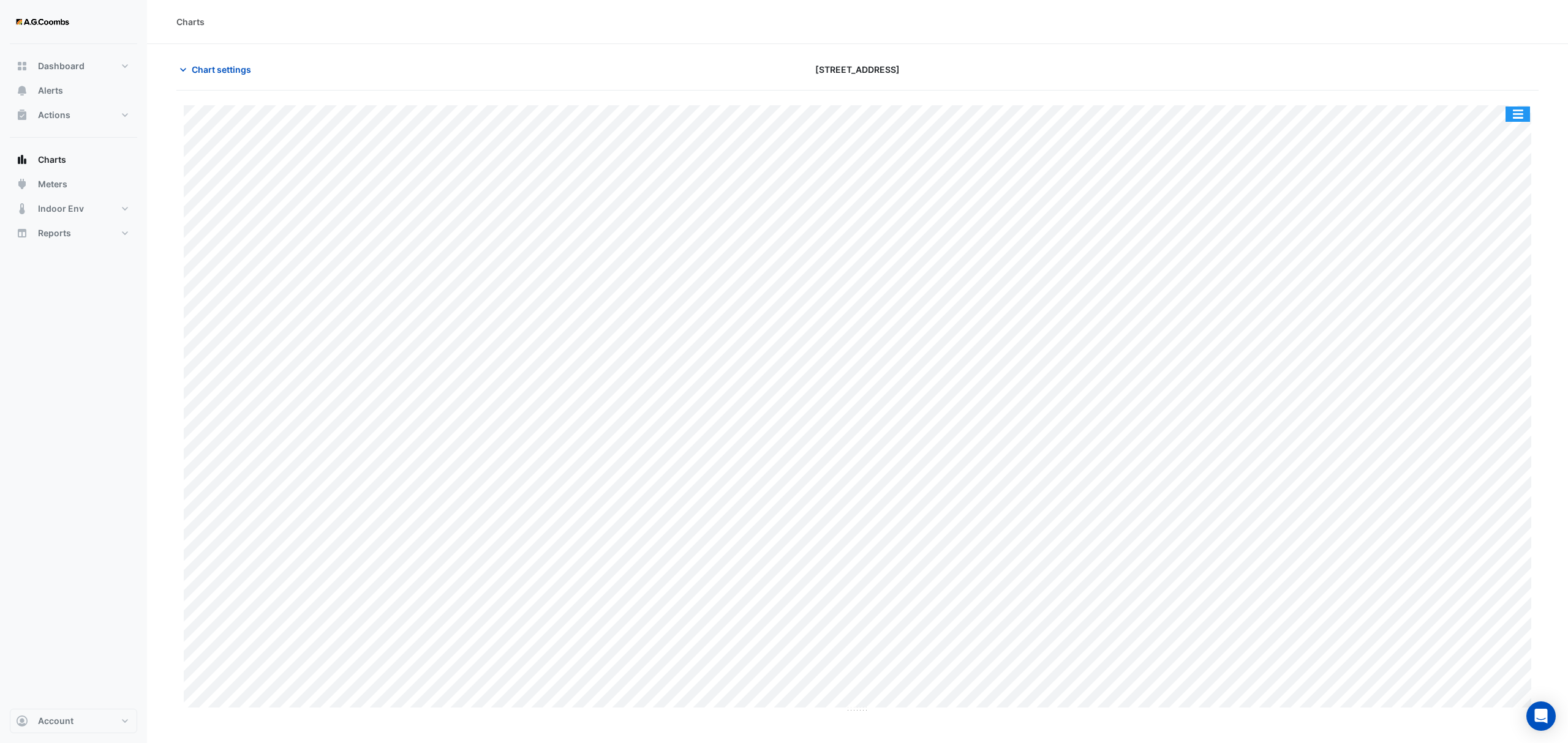
click at [1508, 114] on button "button" at bounding box center [1518, 114] width 25 height 15
click at [1523, 112] on button "button" at bounding box center [1518, 114] width 25 height 15
click at [1514, 116] on button "button" at bounding box center [1518, 114] width 25 height 15
click at [1472, 196] on div "Save as JPEG" at bounding box center [1494, 201] width 74 height 21
click at [1527, 120] on button "button" at bounding box center [1518, 114] width 25 height 15
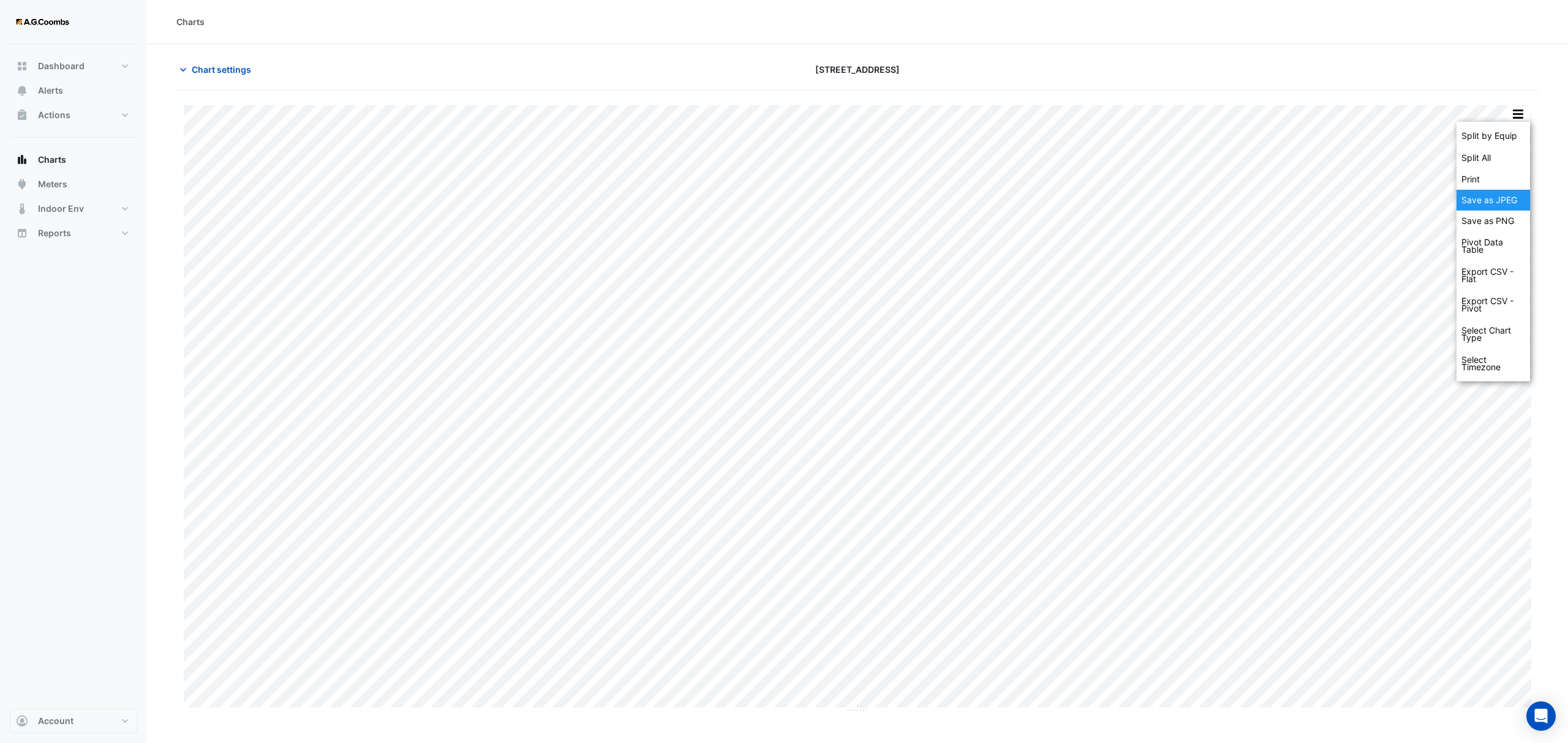
click at [1507, 198] on div "Save as JPEG" at bounding box center [1494, 201] width 74 height 21
click at [1515, 118] on button "button" at bounding box center [1518, 114] width 25 height 15
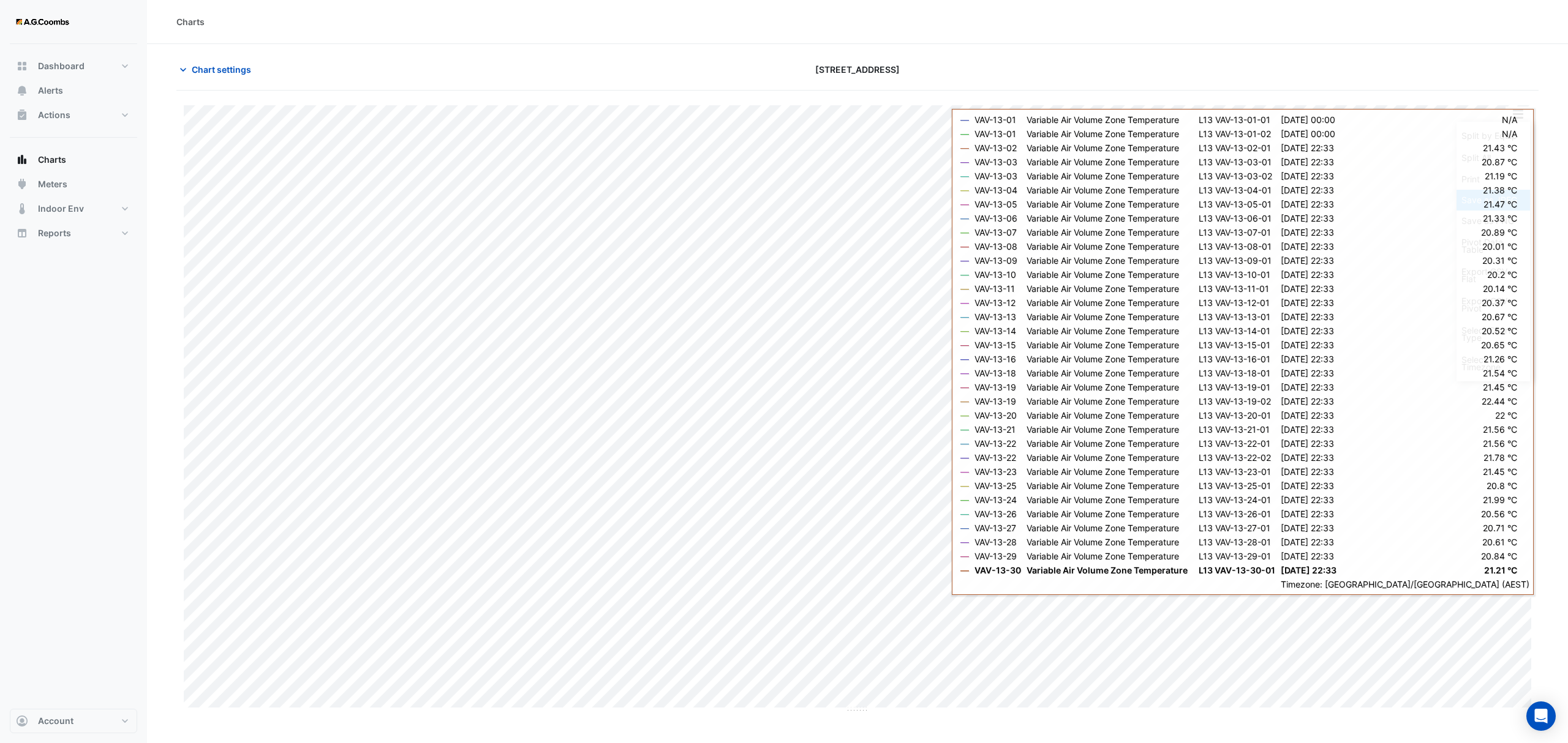
click at [1496, 197] on div "Save as JPEG" at bounding box center [1494, 201] width 74 height 21
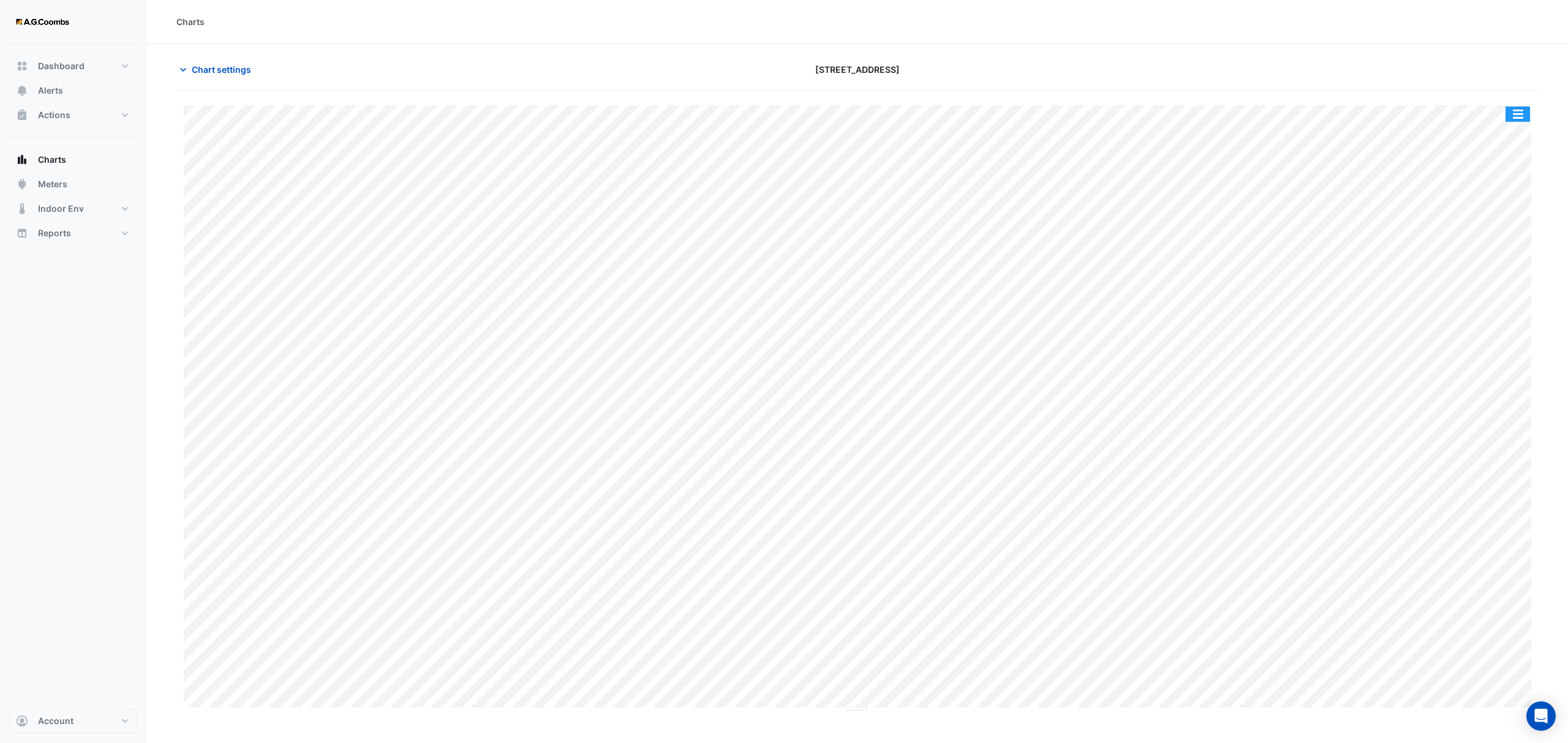
click at [1521, 115] on button "button" at bounding box center [1518, 114] width 25 height 15
click at [1515, 196] on div "Save as JPEG" at bounding box center [1494, 201] width 74 height 21
drag, startPoint x: 1523, startPoint y: 104, endPoint x: 1525, endPoint y: 110, distance: 6.3
click at [1523, 104] on div "Split by Equip Split All Print Save as JPEG Save as PNG Pivot Data Table Export…" at bounding box center [857, 402] width 1362 height 623
click at [1520, 118] on button "button" at bounding box center [1518, 114] width 25 height 15
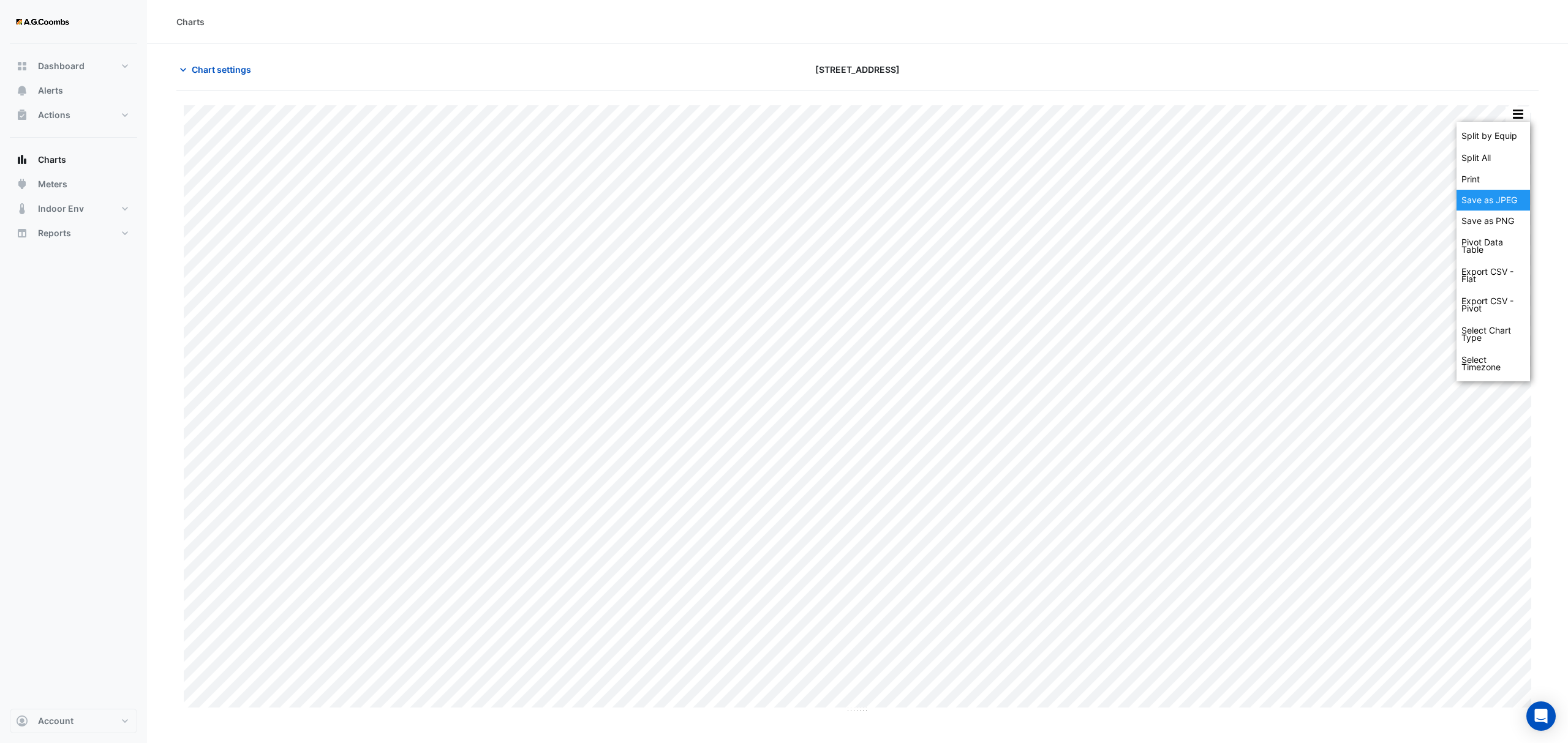
click at [1496, 209] on div "Save as JPEG" at bounding box center [1494, 201] width 74 height 21
click at [1518, 113] on button "button" at bounding box center [1518, 114] width 25 height 15
click at [1474, 205] on div "Save as JPEG" at bounding box center [1494, 201] width 74 height 21
click at [1517, 116] on button "button" at bounding box center [1518, 114] width 25 height 15
click at [1490, 206] on div "Save as JPEG" at bounding box center [1494, 201] width 74 height 21
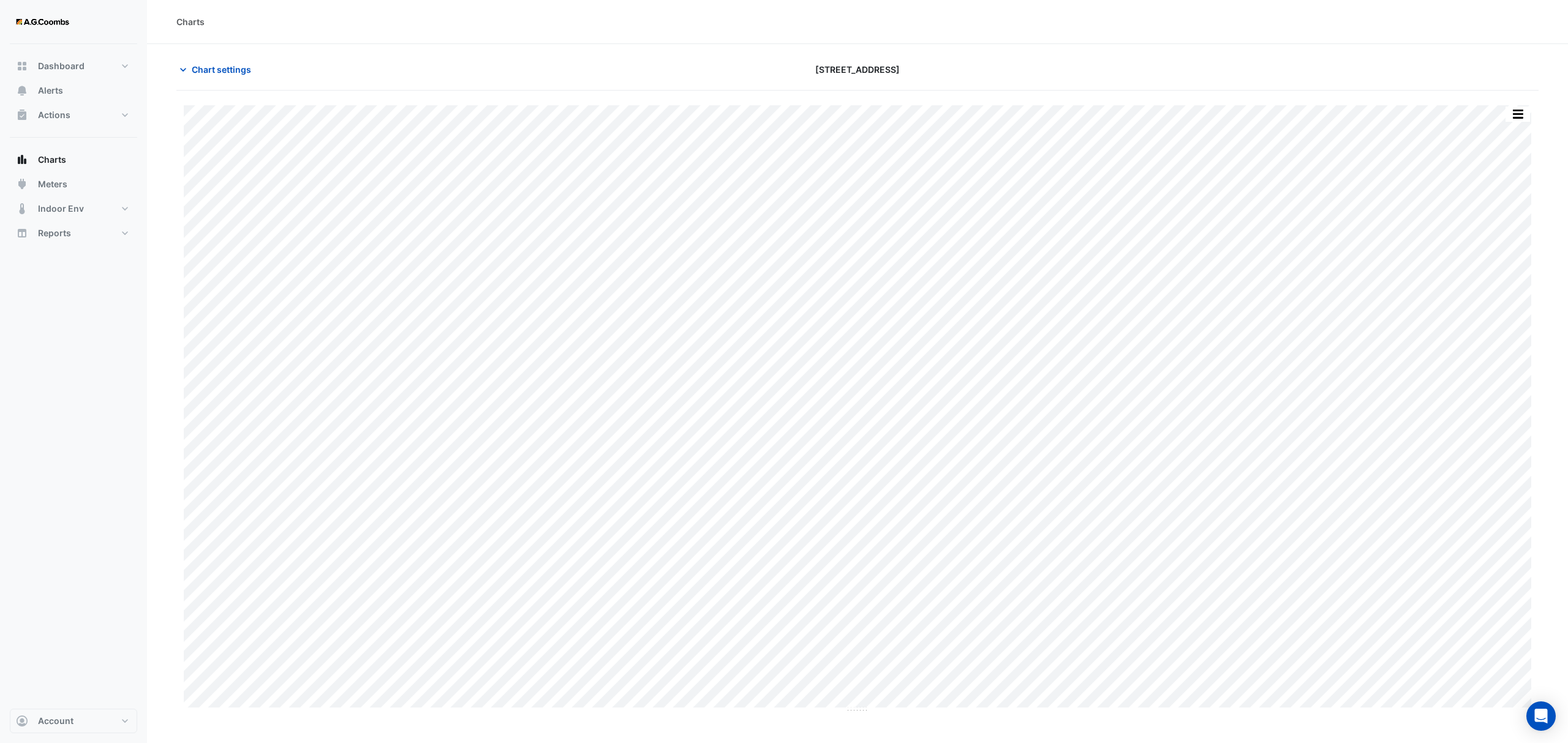
click at [1525, 114] on button "button" at bounding box center [1518, 114] width 25 height 15
click at [1504, 197] on div "Save as JPEG" at bounding box center [1494, 201] width 74 height 21
click at [1527, 107] on button "button" at bounding box center [1518, 114] width 25 height 15
click at [1509, 201] on div "Save as JPEG" at bounding box center [1494, 201] width 74 height 21
click at [1525, 115] on button "button" at bounding box center [1518, 114] width 25 height 15
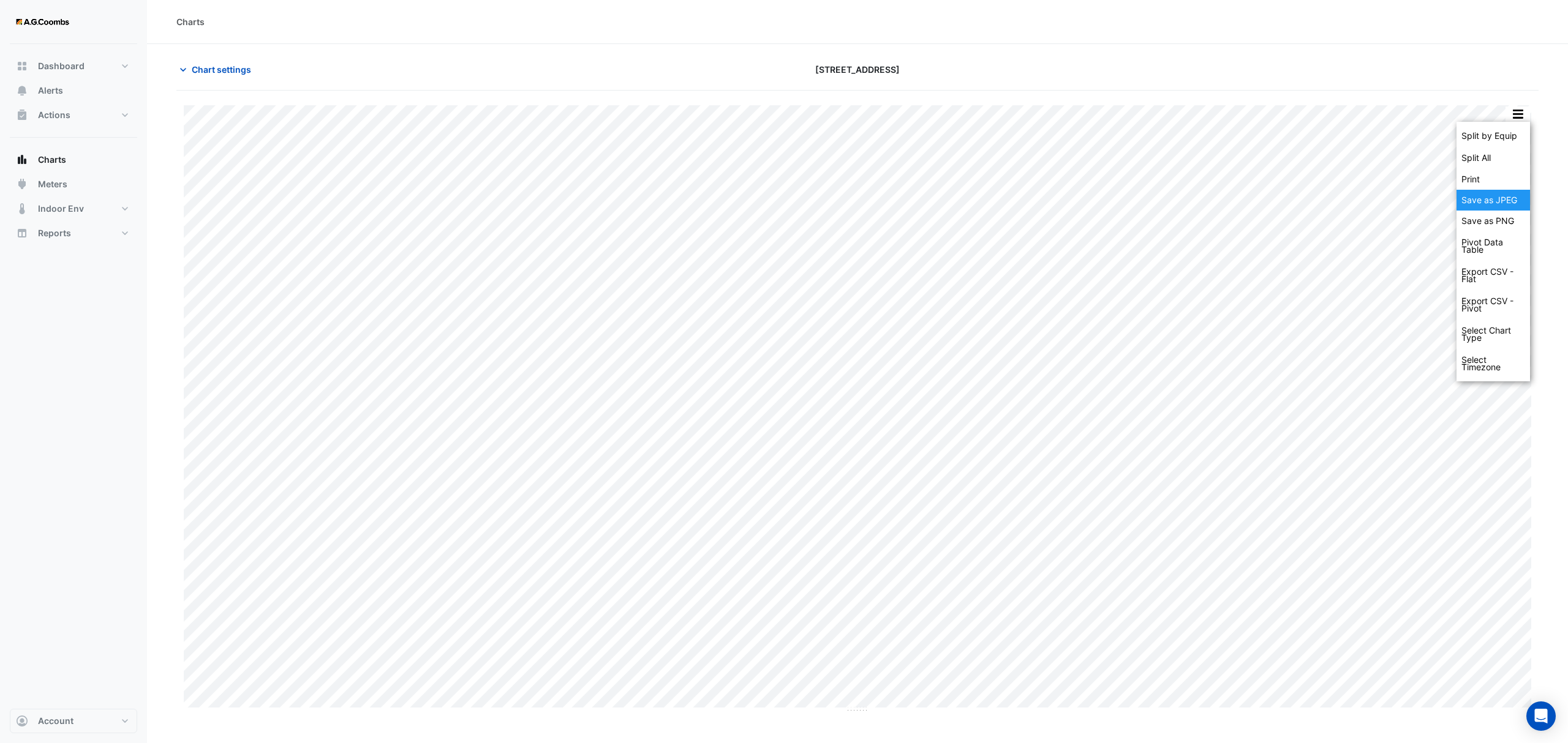
click at [1498, 202] on div "Save as JPEG" at bounding box center [1494, 201] width 74 height 21
click at [1508, 118] on button "button" at bounding box center [1518, 114] width 25 height 15
click at [1514, 201] on div "Save as JPEG" at bounding box center [1494, 201] width 74 height 21
click at [1529, 112] on button "button" at bounding box center [1518, 114] width 25 height 15
click at [1505, 201] on div "Save as JPEG" at bounding box center [1494, 201] width 74 height 21
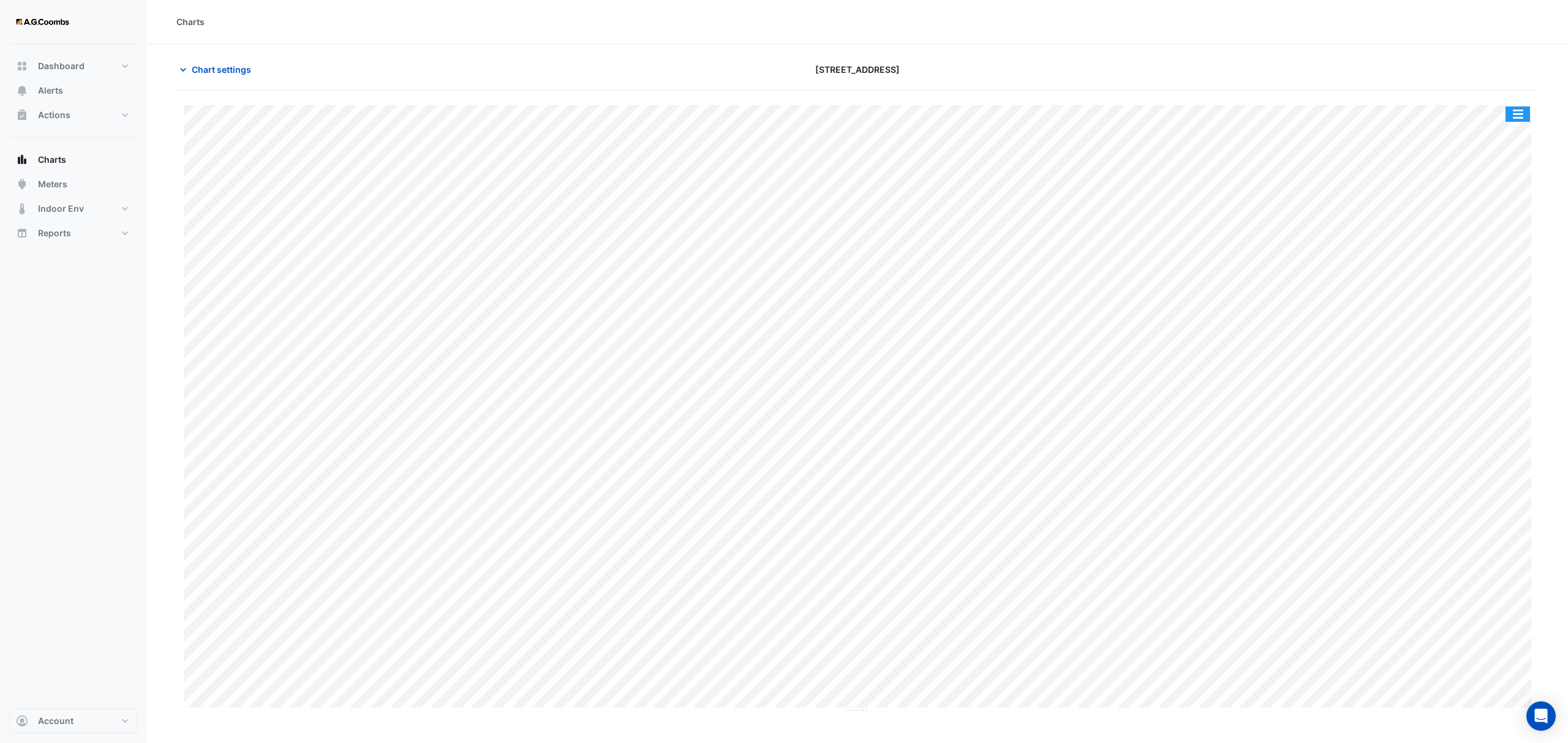
click at [1516, 113] on button "button" at bounding box center [1518, 114] width 25 height 15
click at [1498, 200] on div "Save as JPEG" at bounding box center [1494, 201] width 74 height 21
drag, startPoint x: 60, startPoint y: 630, endPoint x: 76, endPoint y: 645, distance: 21.9
click at [60, 629] on div "Dashboard Portfolio Ratings Performance Alerts Actions Site Manager Charts" at bounding box center [73, 376] width 128 height 665
click at [1518, 110] on button "button" at bounding box center [1518, 114] width 25 height 15
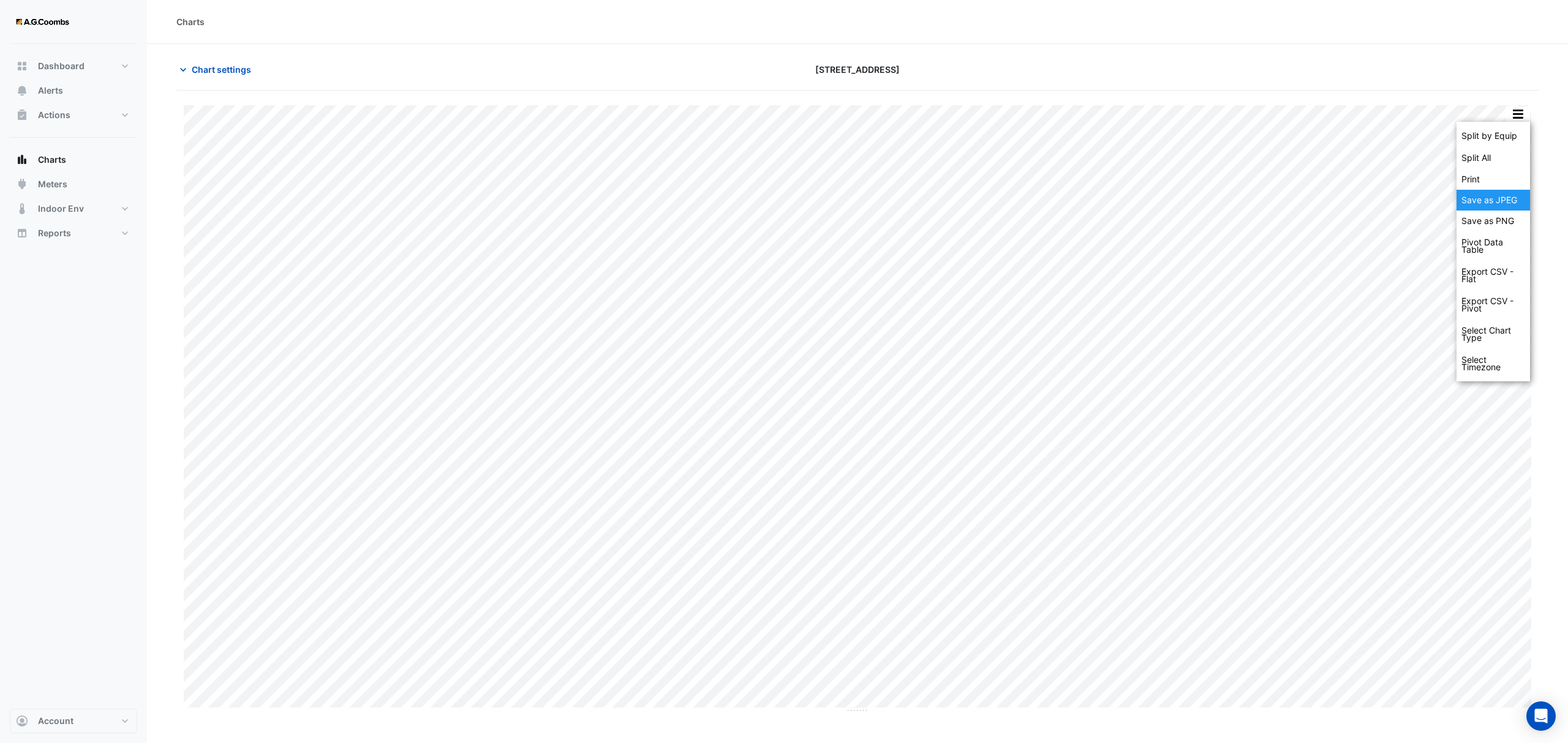
click at [1513, 197] on div "Save as JPEG" at bounding box center [1494, 201] width 74 height 21
click at [1513, 101] on div "Split by Equip Split All Print Save as JPEG Save as PNG Pivot Data Table Export…" at bounding box center [857, 402] width 1362 height 623
click at [1513, 112] on button "button" at bounding box center [1518, 114] width 25 height 15
click at [1498, 204] on div "Save as JPEG" at bounding box center [1494, 201] width 74 height 21
click at [1514, 113] on button "button" at bounding box center [1518, 114] width 25 height 15
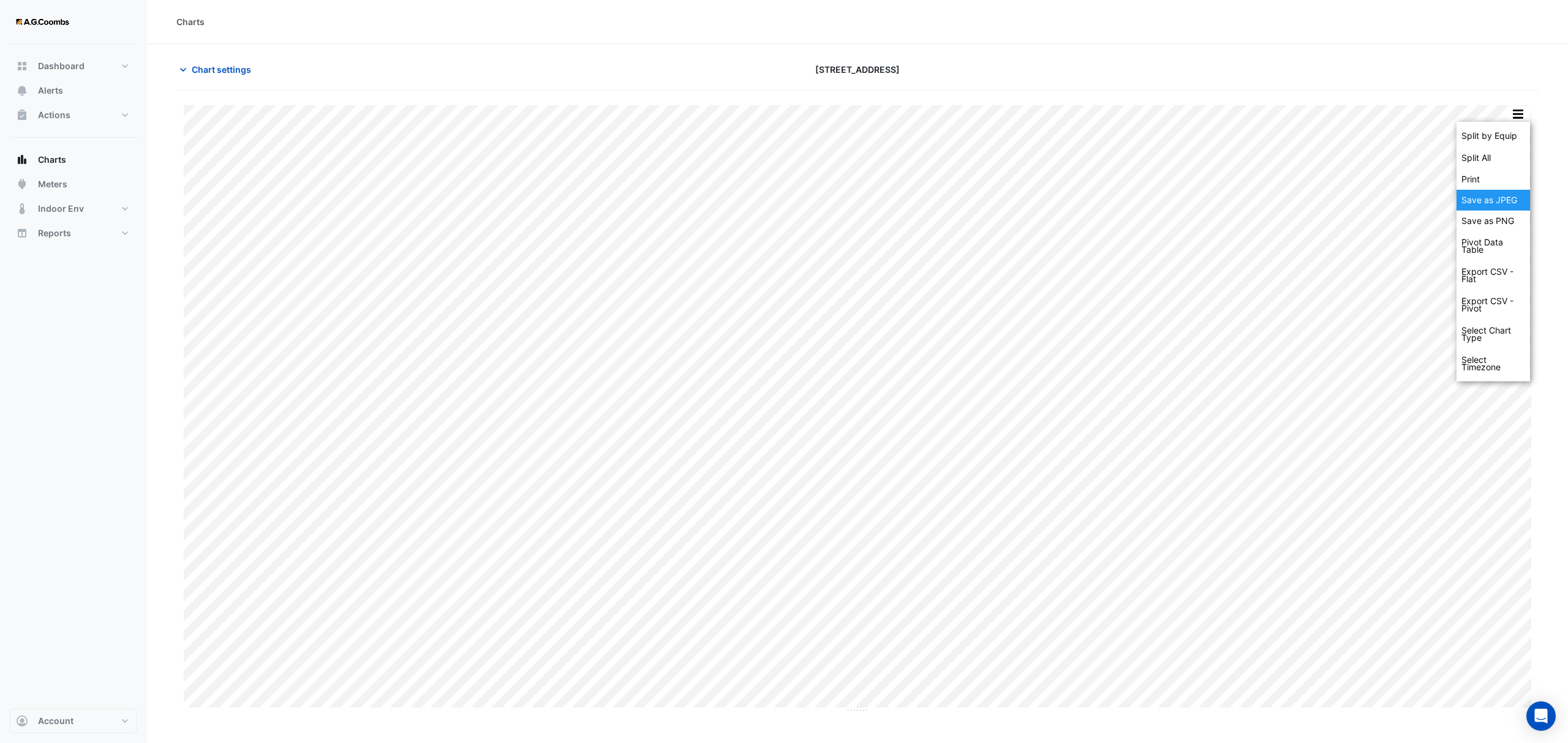
click at [1493, 202] on div "Save as JPEG" at bounding box center [1494, 201] width 74 height 21
click at [1519, 116] on button "button" at bounding box center [1518, 114] width 25 height 15
click at [1509, 198] on div "Save as JPEG" at bounding box center [1494, 201] width 74 height 21
click at [1511, 113] on button "button" at bounding box center [1518, 114] width 25 height 15
click at [1491, 206] on div "Save as JPEG" at bounding box center [1494, 201] width 74 height 21
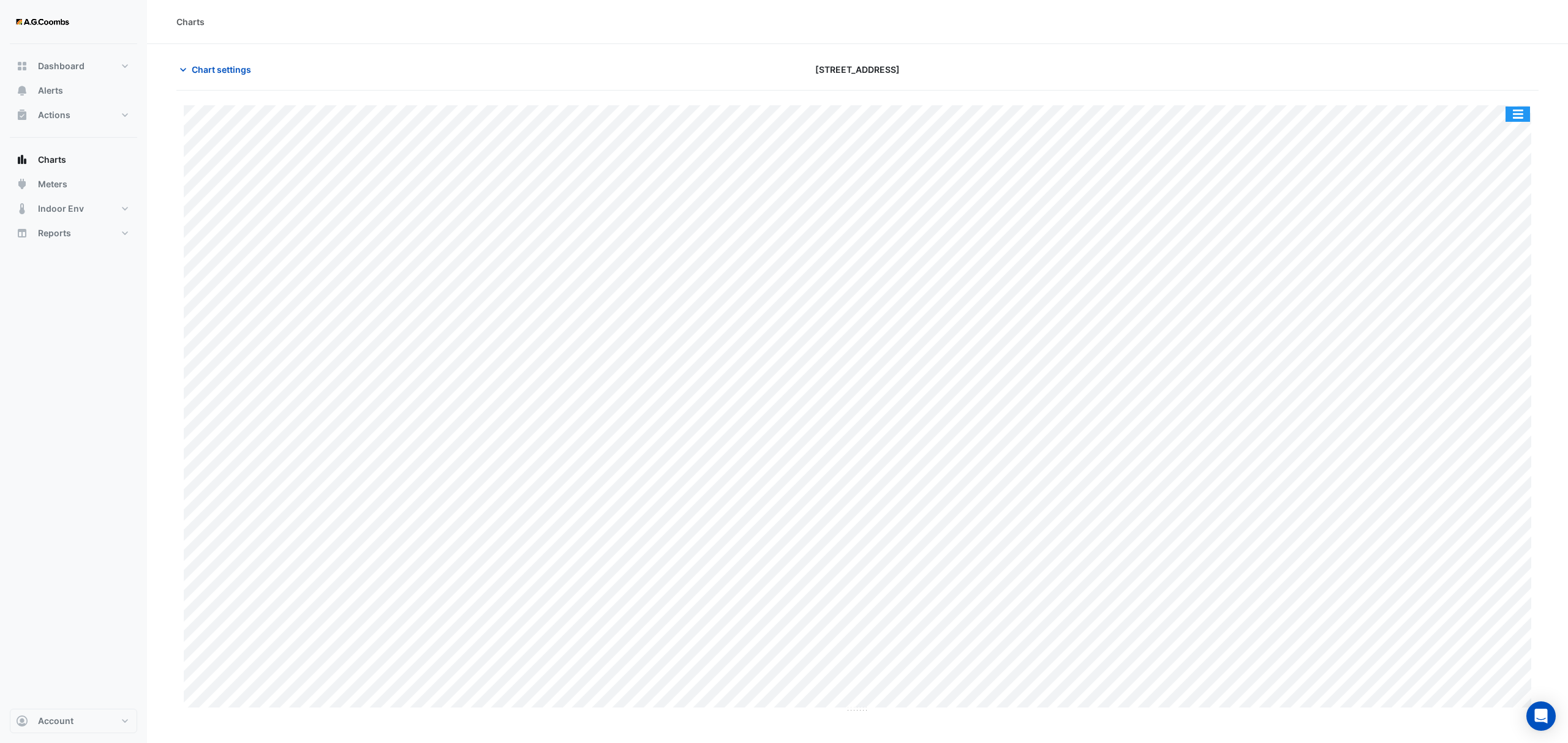
click at [1516, 113] on button "button" at bounding box center [1518, 114] width 25 height 15
click at [1493, 184] on div "Print" at bounding box center [1494, 180] width 74 height 21
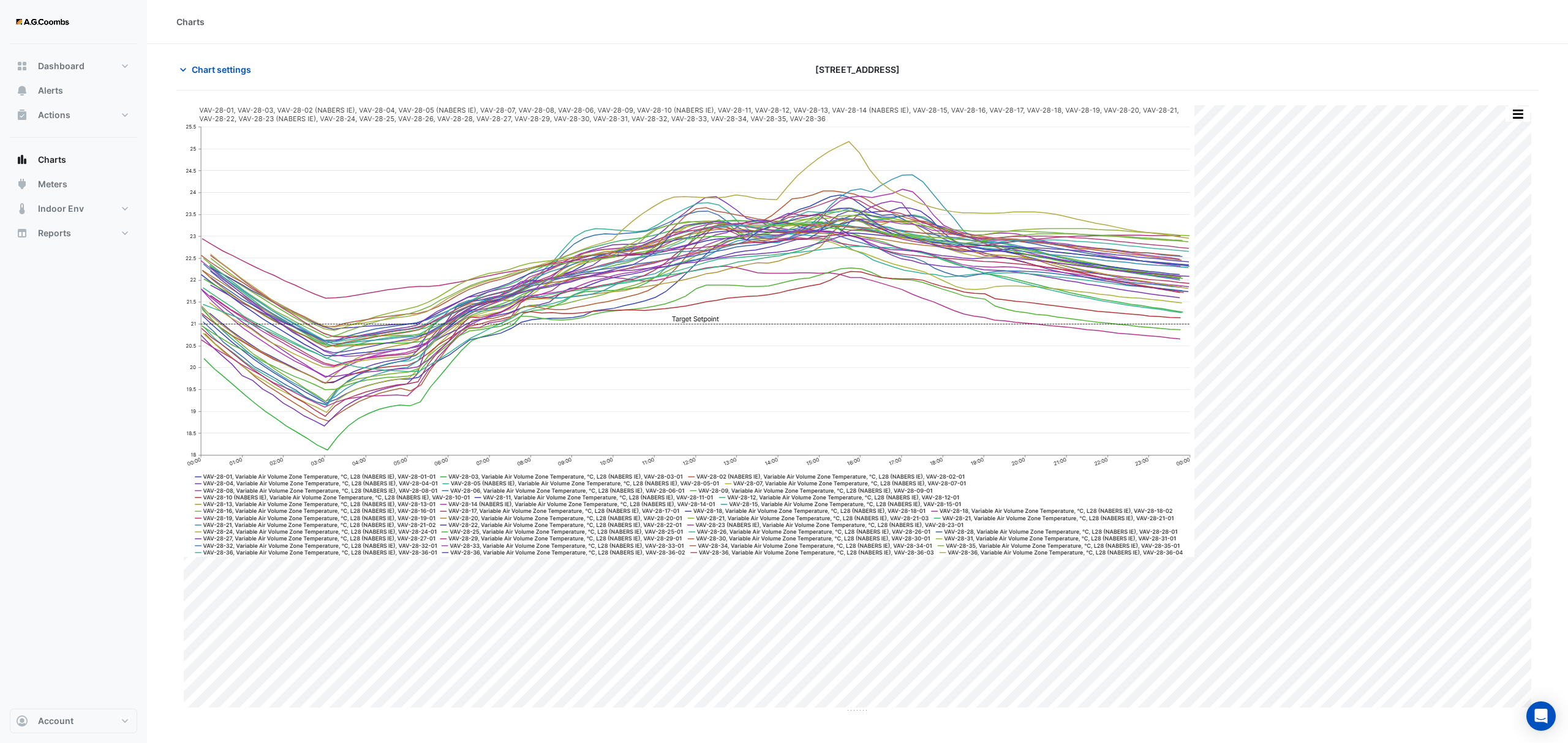
click at [1509, 91] on div "Split by Equip Split All Print Save as JPEG Save as PNG Pivot Data Table Export…" at bounding box center [857, 402] width 1362 height 623
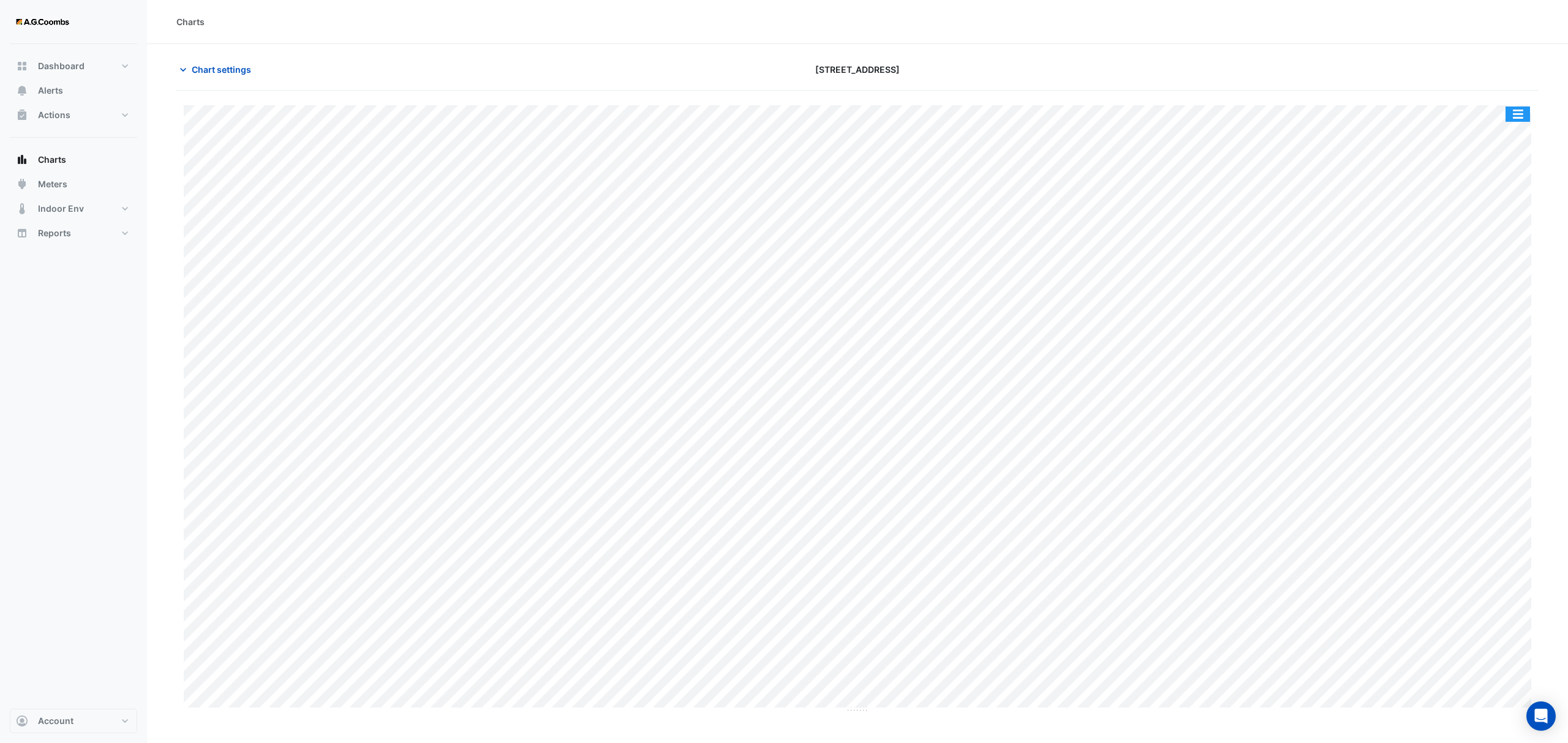
click at [1525, 116] on button "button" at bounding box center [1518, 114] width 25 height 15
click at [1500, 204] on div "Save as JPEG" at bounding box center [1494, 201] width 74 height 21
click at [1522, 109] on button "button" at bounding box center [1518, 114] width 25 height 15
click at [1504, 205] on div "Save as JPEG" at bounding box center [1494, 201] width 74 height 21
click at [1517, 108] on button "button" at bounding box center [1518, 114] width 25 height 15
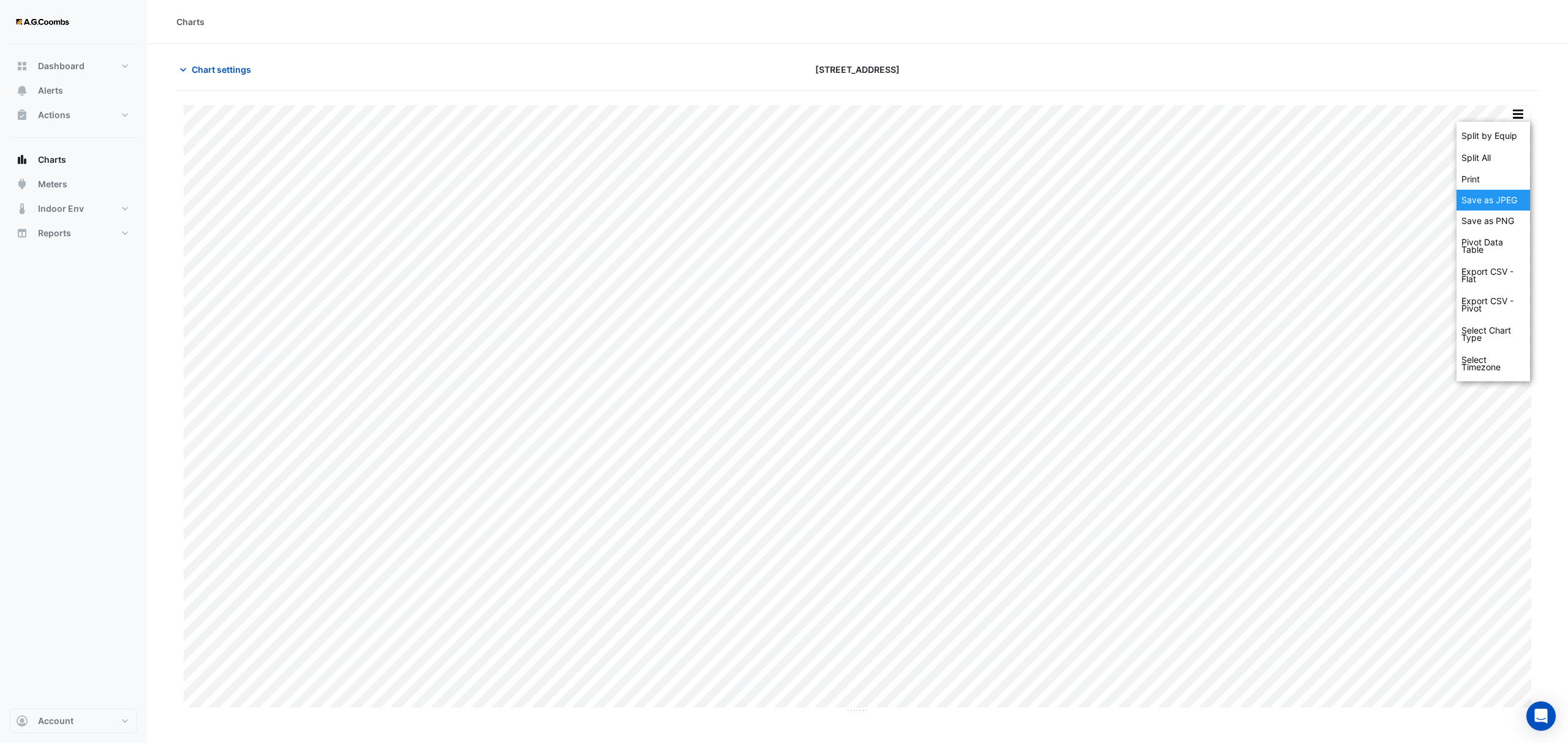
click at [1515, 207] on div "Save as JPEG" at bounding box center [1494, 201] width 74 height 21
click at [1518, 119] on button "button" at bounding box center [1518, 114] width 25 height 15
click at [1518, 193] on div "Save as JPEG" at bounding box center [1494, 201] width 74 height 21
click at [1527, 109] on button "button" at bounding box center [1518, 114] width 25 height 15
click at [1516, 110] on button "button" at bounding box center [1518, 114] width 25 height 15
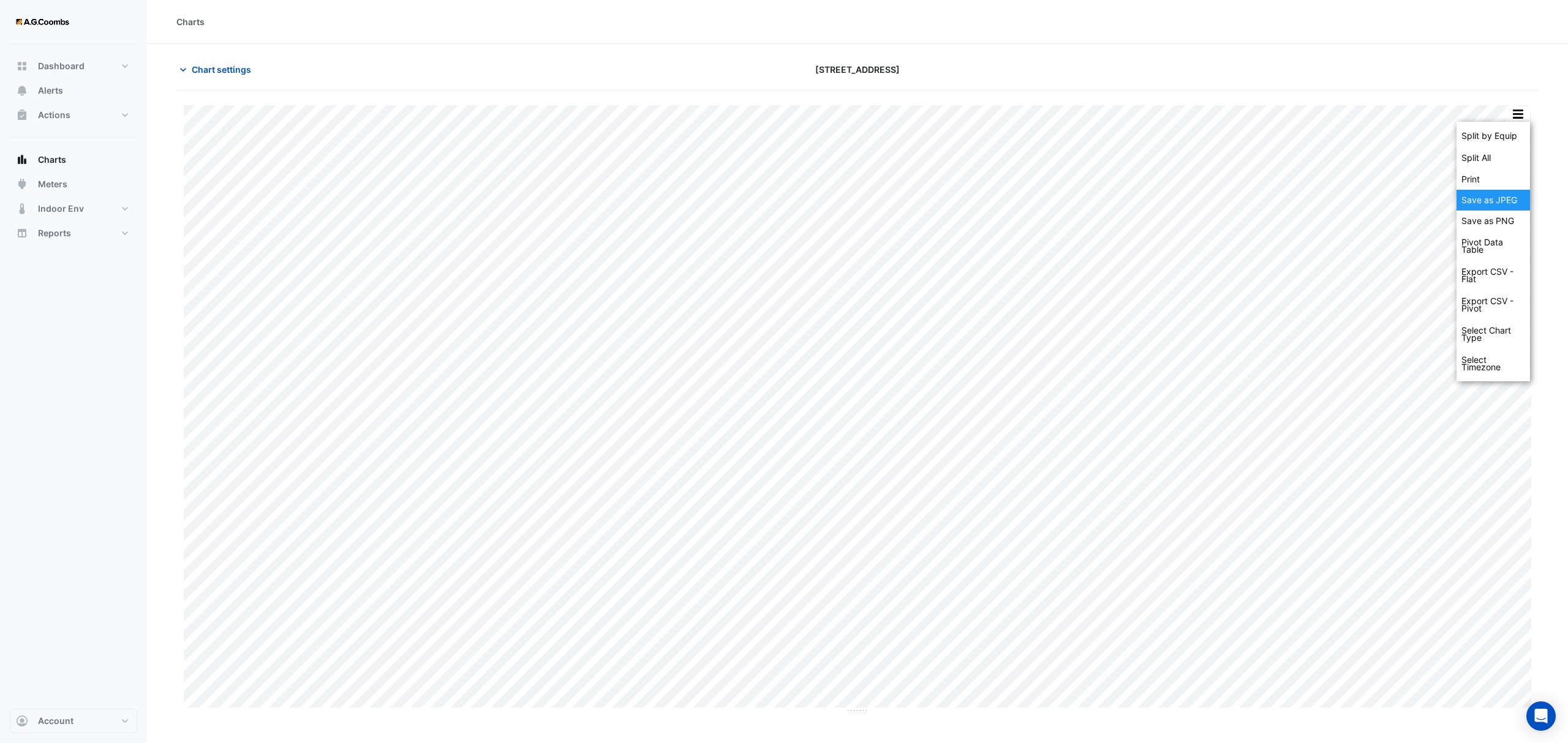
click at [1496, 199] on div "Save as JPEG" at bounding box center [1494, 201] width 74 height 21
click at [1507, 112] on button "button" at bounding box center [1518, 114] width 25 height 15
click at [1478, 203] on div "Save as JPEG" at bounding box center [1494, 201] width 74 height 21
click at [1516, 114] on button "button" at bounding box center [1518, 114] width 25 height 15
click at [1495, 196] on div "Save as JPEG" at bounding box center [1494, 201] width 74 height 21
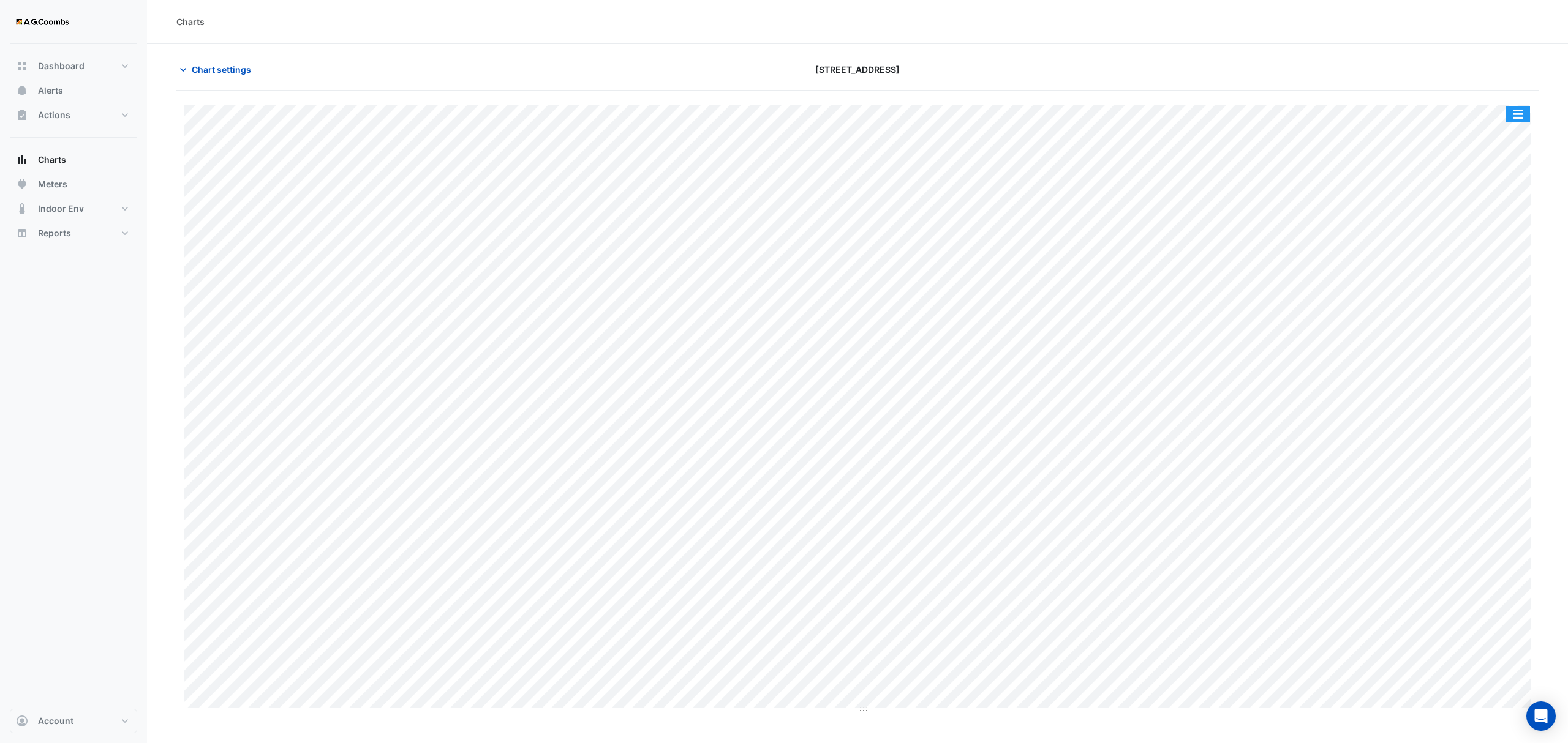
click at [1519, 118] on button "button" at bounding box center [1518, 114] width 25 height 15
click at [1517, 205] on div "Save as JPEG" at bounding box center [1494, 201] width 74 height 21
click at [1516, 114] on button "button" at bounding box center [1518, 114] width 25 height 15
click at [1519, 203] on div "Save as JPEG" at bounding box center [1494, 201] width 74 height 21
click at [1506, 105] on div "Split by Equip Split All Print Save as JPEG Save as PNG Pivot Data Table Export…" at bounding box center [857, 402] width 1362 height 623
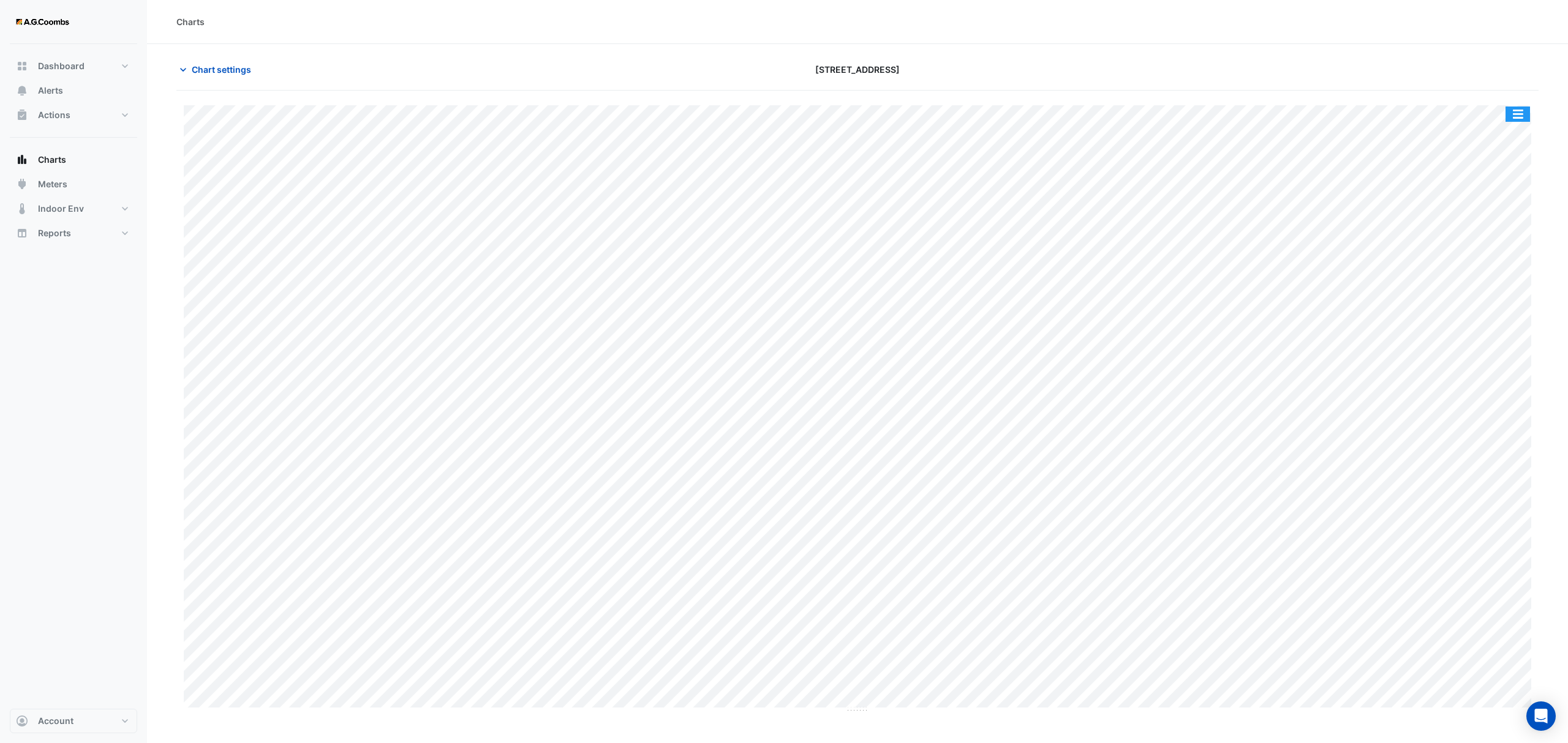
click at [1516, 116] on button "button" at bounding box center [1518, 114] width 25 height 15
click at [1496, 198] on div "Save as JPEG" at bounding box center [1494, 201] width 74 height 21
